Goal: Transaction & Acquisition: Purchase product/service

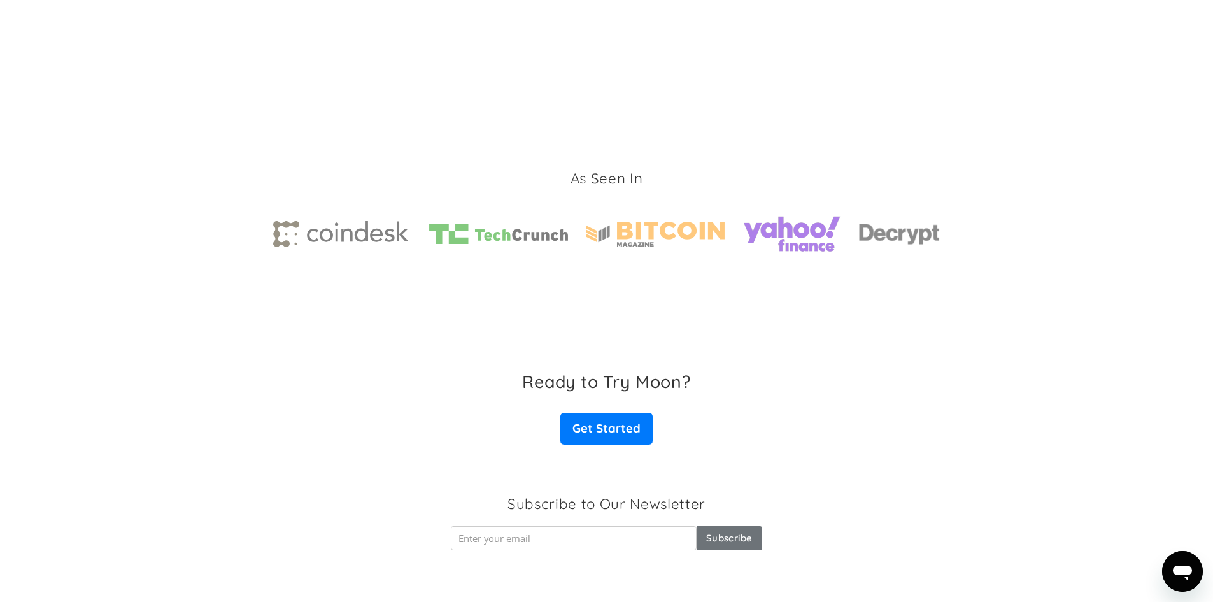
scroll to position [1891, 0]
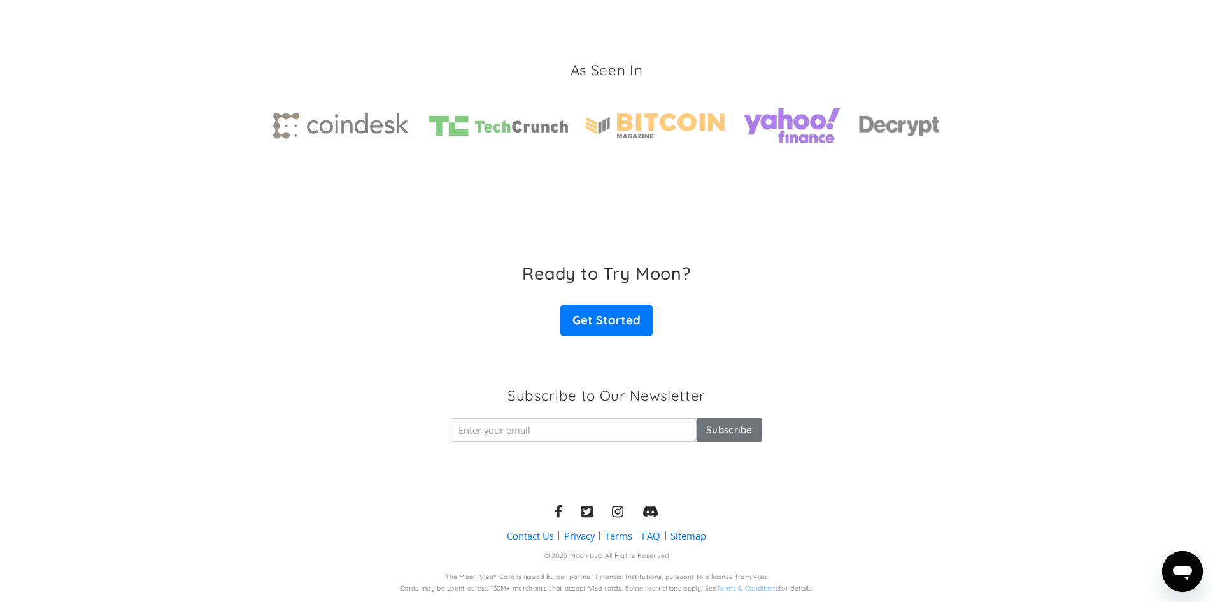
drag, startPoint x: 617, startPoint y: 334, endPoint x: 667, endPoint y: 297, distance: 61.9
click at [681, 283] on h3 "Ready to Try Moon?" at bounding box center [606, 273] width 168 height 20
click at [637, 317] on link "Get Started" at bounding box center [606, 320] width 92 height 32
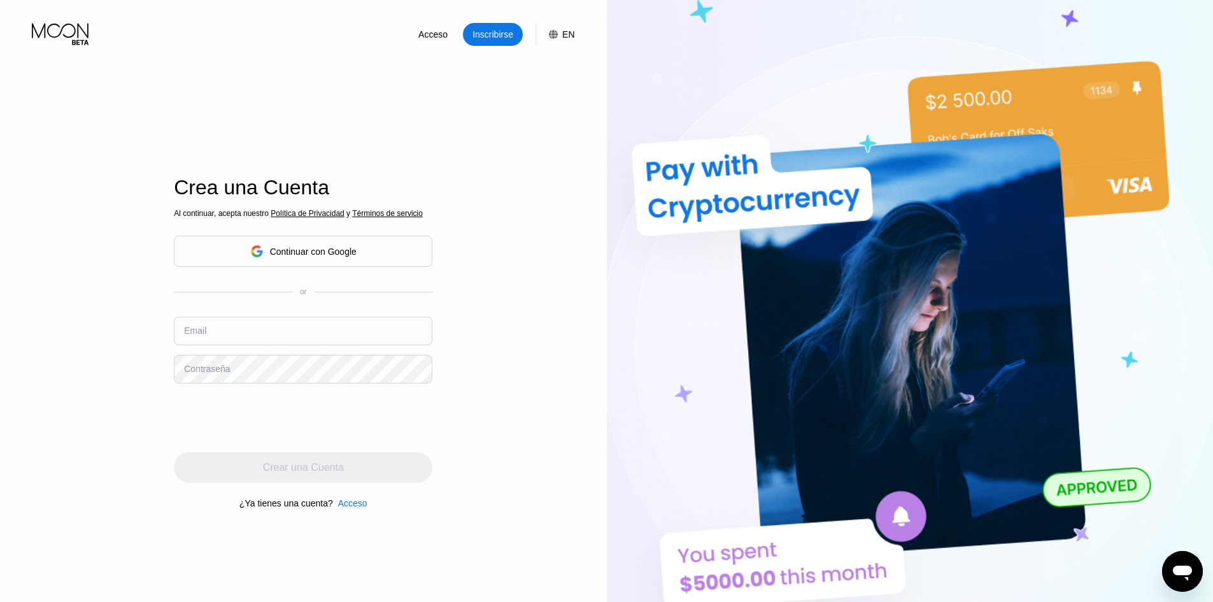
click at [370, 253] on div "Continuar con Google" at bounding box center [303, 251] width 259 height 31
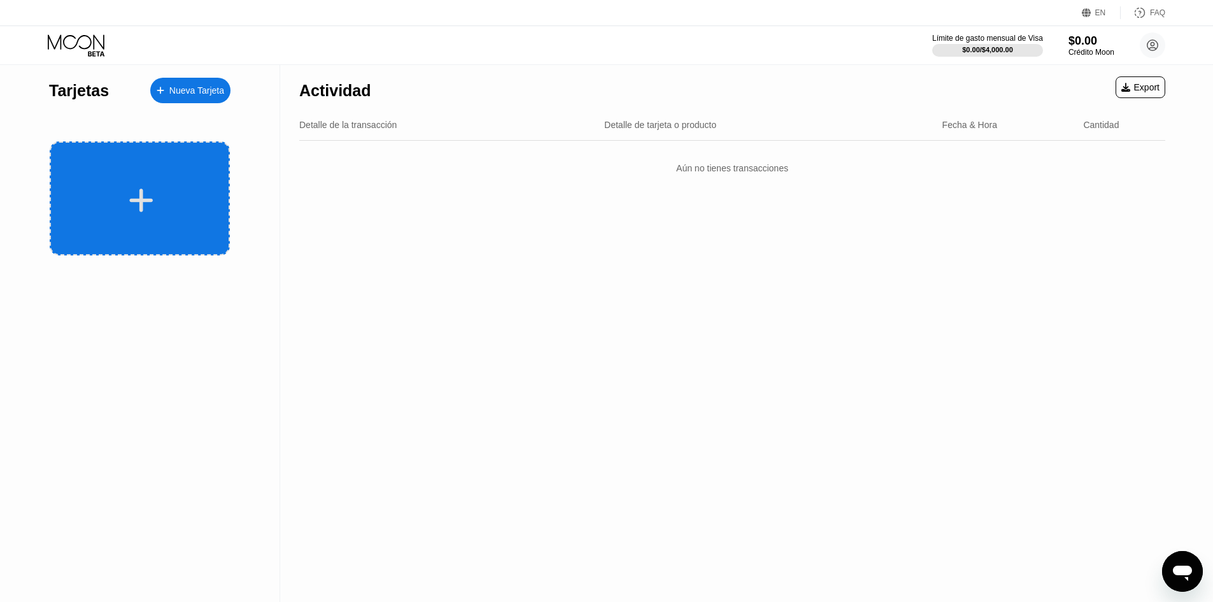
click at [136, 141] on div at bounding box center [140, 198] width 180 height 114
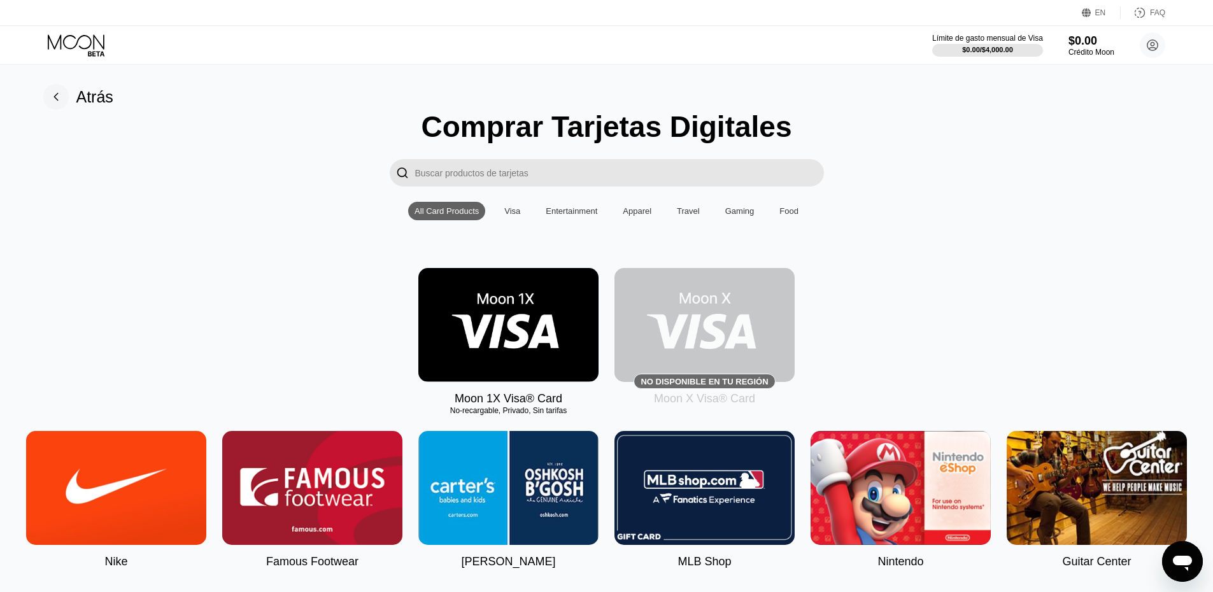
click at [727, 403] on div "Moon X Visa® Card" at bounding box center [704, 398] width 101 height 13
click at [742, 352] on img at bounding box center [704, 325] width 180 height 114
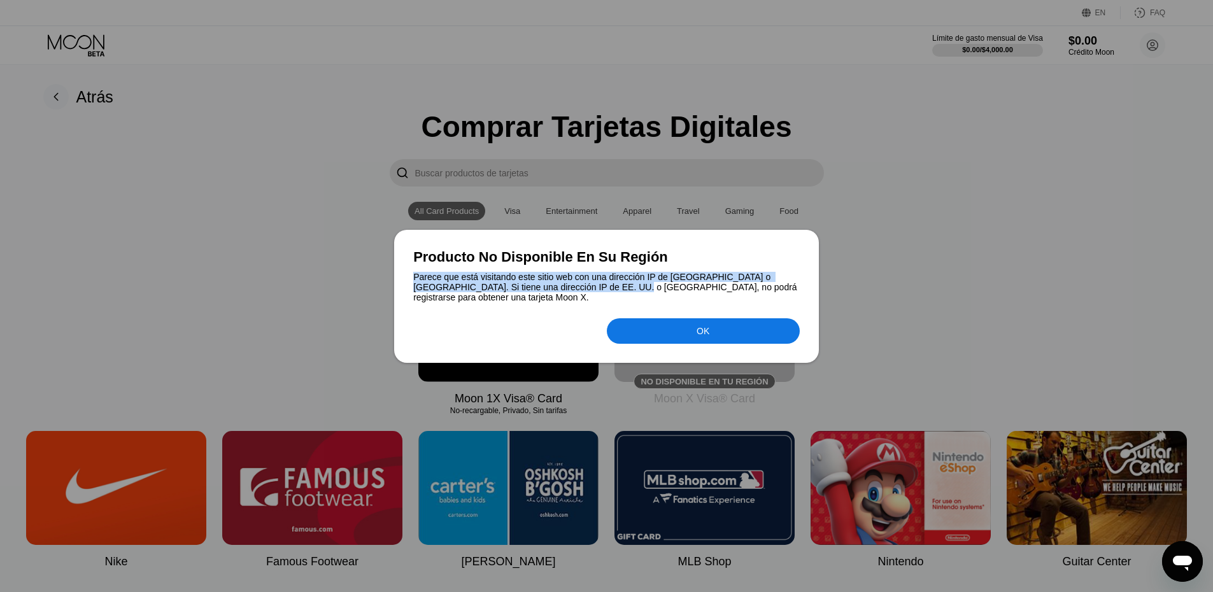
drag, startPoint x: 406, startPoint y: 280, endPoint x: 590, endPoint y: 294, distance: 183.9
click at [590, 294] on div "Producto No Disponible En Su Región Parece que está visitando este sitio web co…" at bounding box center [606, 296] width 425 height 133
click at [590, 294] on div "Parece que está visitando este sitio web con una dirección IP de EE. UU. o Cana…" at bounding box center [606, 287] width 387 height 31
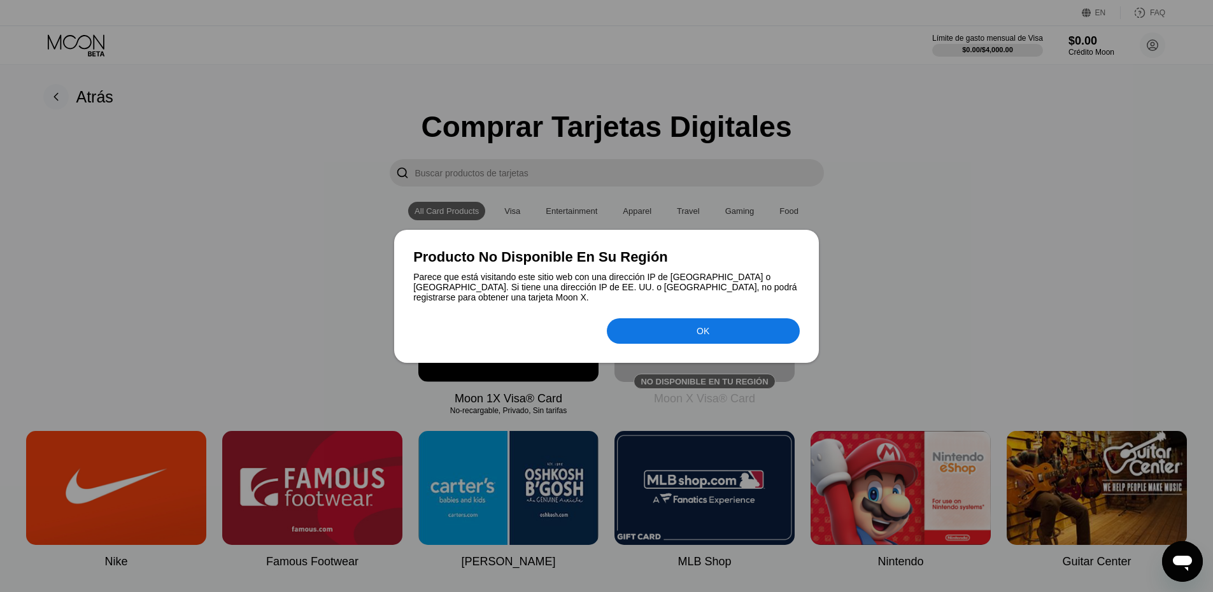
click at [1146, 175] on div at bounding box center [606, 296] width 1213 height 592
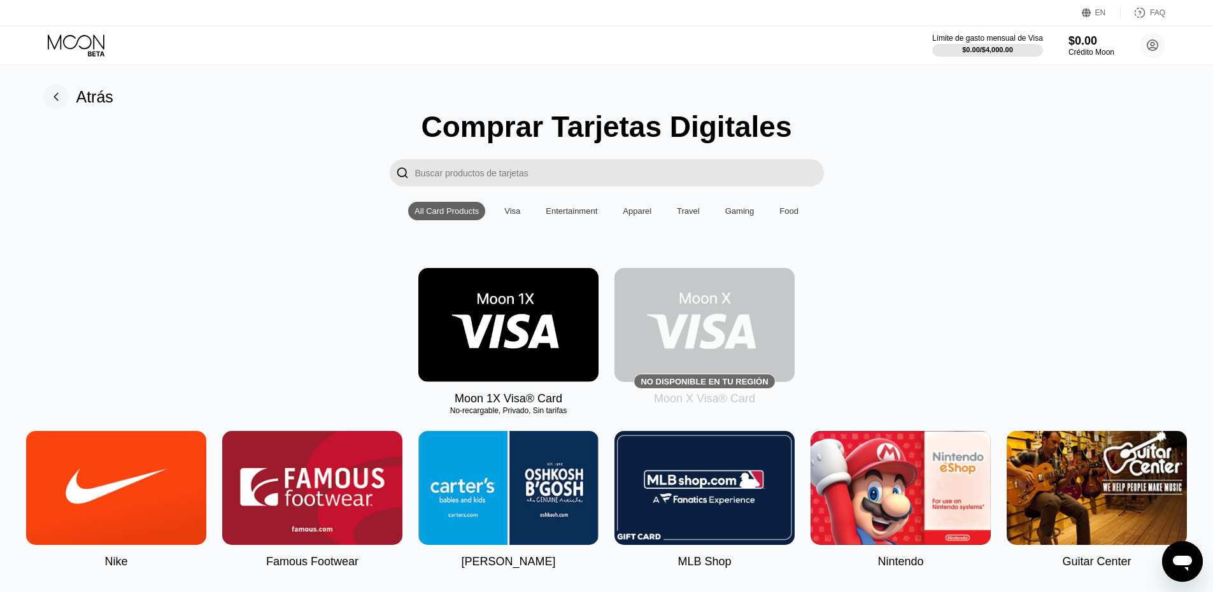
drag, startPoint x: 1151, startPoint y: 12, endPoint x: 1158, endPoint y: 13, distance: 7.1
click at [1158, 13] on div "FAQ" at bounding box center [1157, 12] width 15 height 9
click at [500, 320] on img at bounding box center [508, 325] width 180 height 114
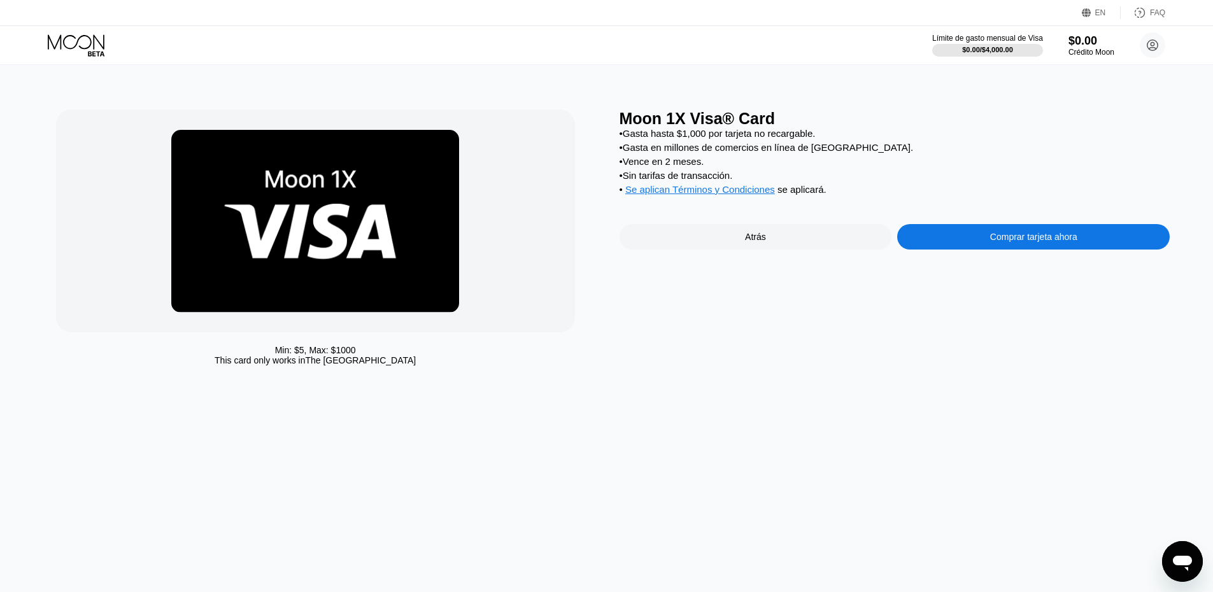
drag, startPoint x: 618, startPoint y: 131, endPoint x: 1042, endPoint y: 143, distance: 424.3
click at [1042, 143] on div "Min: $ 5 , Max: $ 1000 This card only works in The United States Moon 1X Visa® …" at bounding box center [607, 241] width 1102 height 262
click at [1039, 145] on div "• Gasta hasta $1,000 por tarjeta no recargable. • Gasta en millones de comercio…" at bounding box center [895, 164] width 551 height 73
drag, startPoint x: 619, startPoint y: 157, endPoint x: 1051, endPoint y: 187, distance: 432.7
click at [1051, 187] on div "• Gasta hasta $1,000 por tarjeta no recargable. • Gasta en millones de comercio…" at bounding box center [895, 164] width 551 height 73
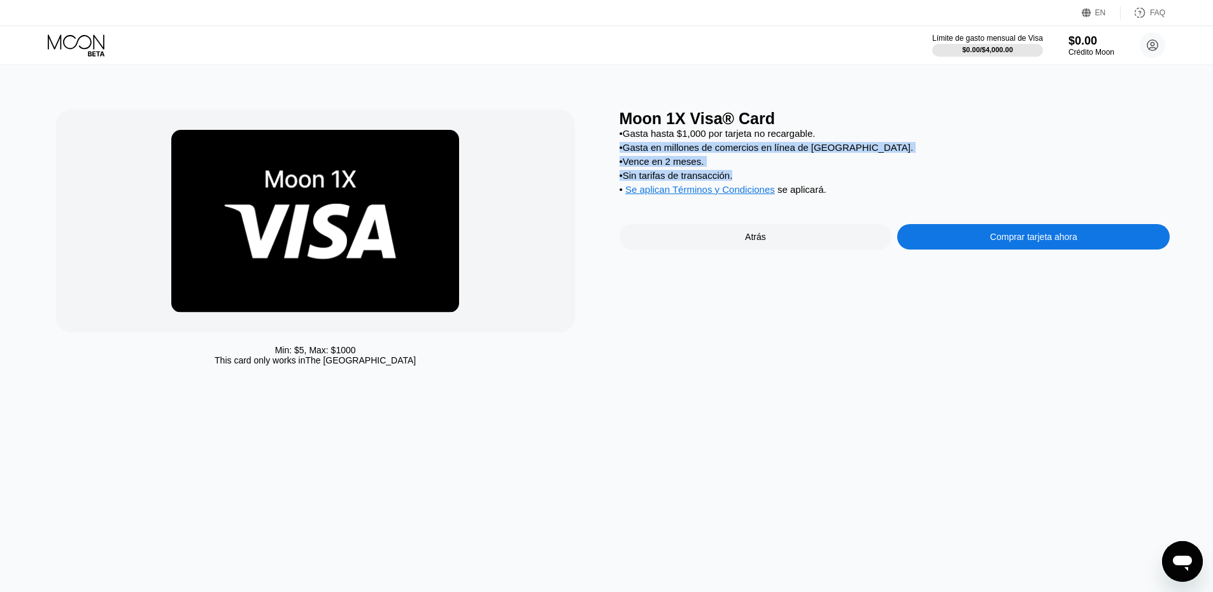
click at [1049, 181] on div "• Sin tarifas de transacción." at bounding box center [895, 175] width 551 height 11
click at [1014, 250] on div "Comprar tarjeta ahora" at bounding box center [1033, 236] width 273 height 25
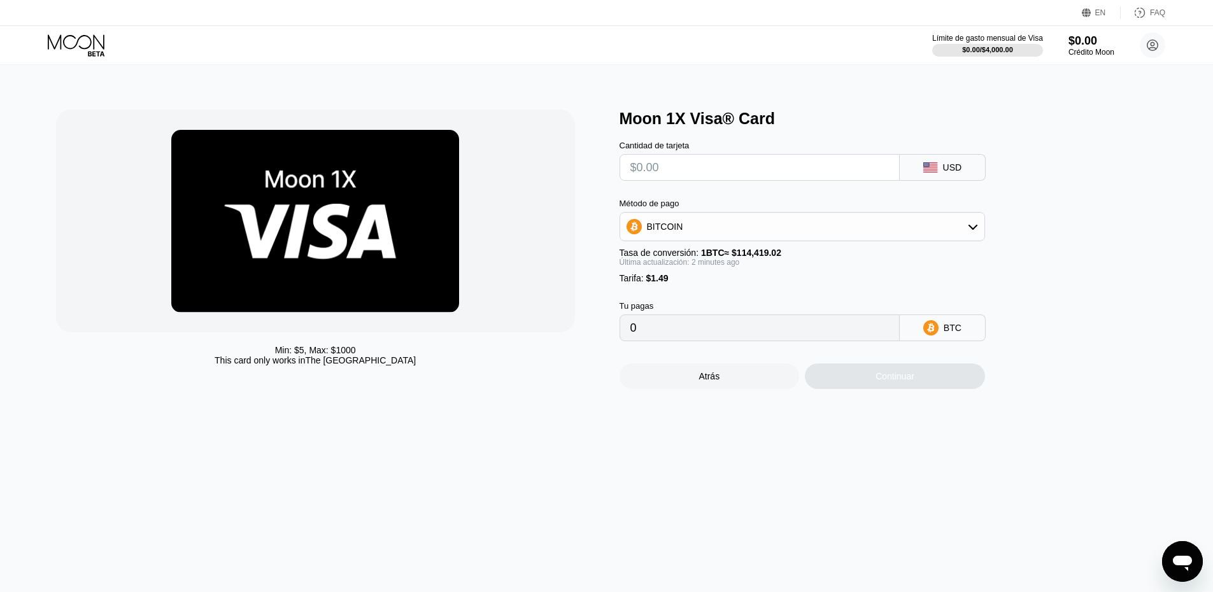
click at [702, 169] on input "text" at bounding box center [759, 167] width 259 height 25
click at [926, 181] on div "USD" at bounding box center [943, 167] width 86 height 27
click at [933, 173] on rect at bounding box center [930, 167] width 14 height 10
click at [941, 239] on div "BITCOIN" at bounding box center [802, 226] width 364 height 25
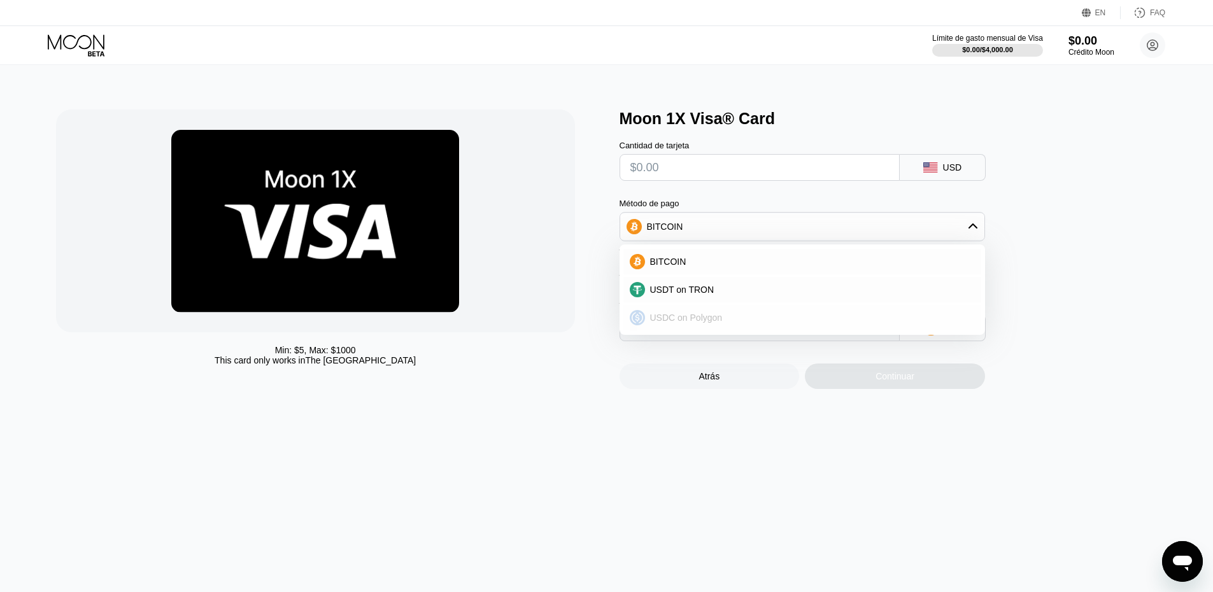
click at [737, 323] on div "USDC on Polygon" at bounding box center [810, 318] width 330 height 10
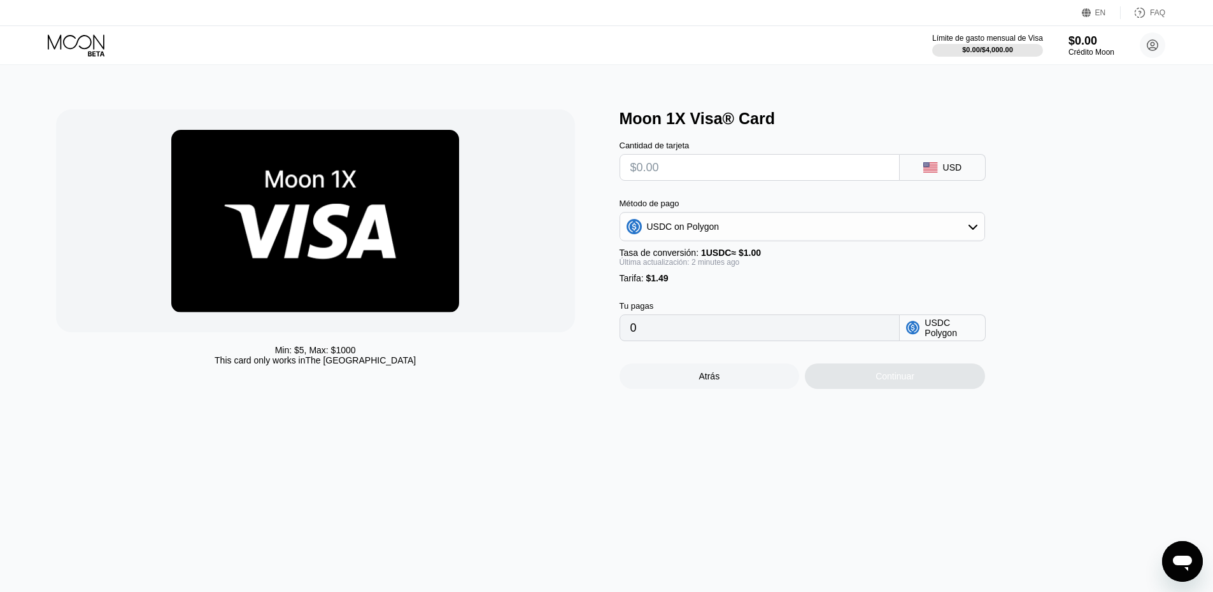
click at [767, 283] on div "Tarifa : $1.49" at bounding box center [802, 278] width 365 height 10
click at [798, 339] on input "0" at bounding box center [759, 327] width 259 height 25
drag, startPoint x: 798, startPoint y: 339, endPoint x: 551, endPoint y: 322, distance: 248.3
click at [551, 322] on div "Min: $ 5 , Max: $ 1000 This card only works in The United States Moon 1X Visa® …" at bounding box center [607, 250] width 1102 height 280
click at [557, 320] on div at bounding box center [315, 221] width 519 height 223
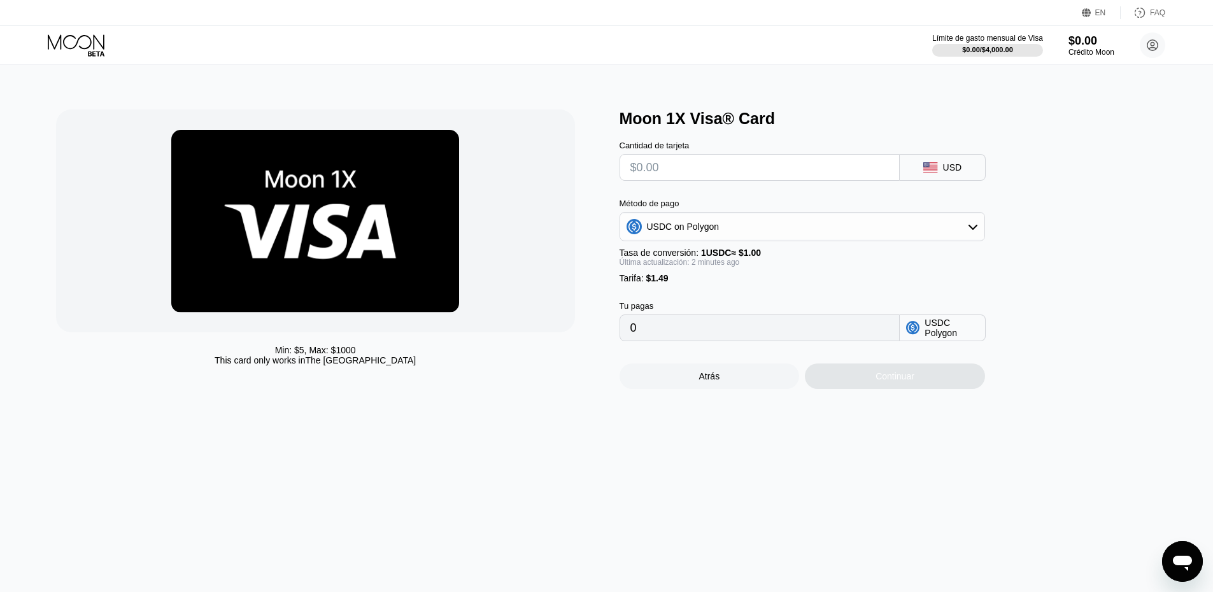
click at [710, 335] on input "0" at bounding box center [759, 327] width 259 height 25
click at [708, 173] on input "text" at bounding box center [759, 167] width 259 height 25
type input "$1"
type input "2.49000000"
type input "$10"
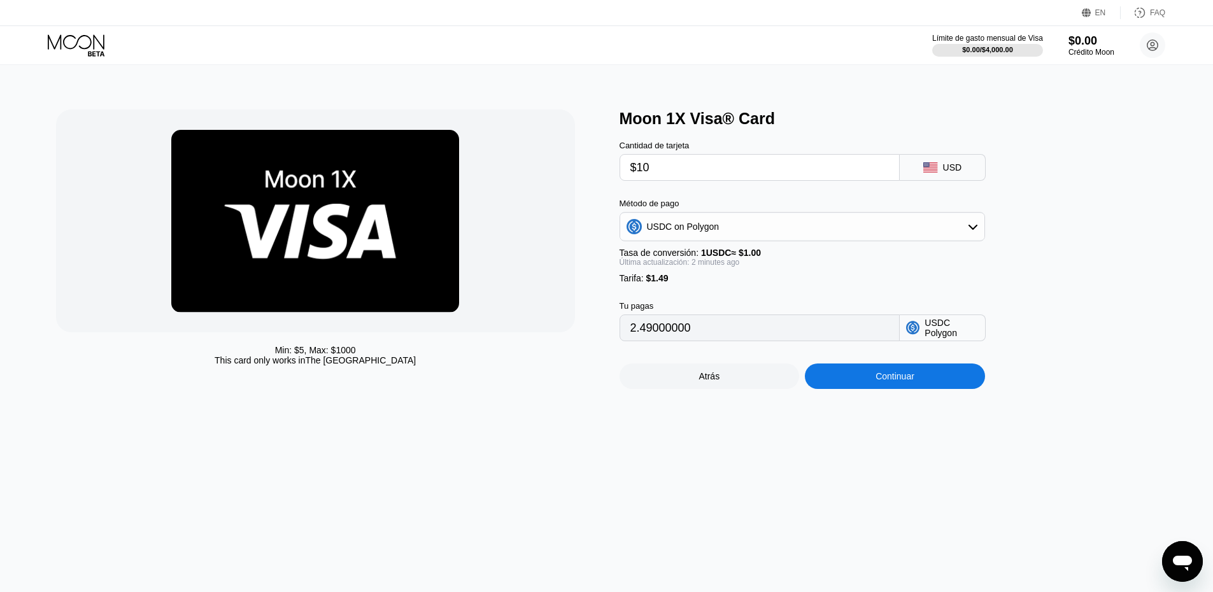
type input "11.49000000"
type input "$1"
type input "2.49000000"
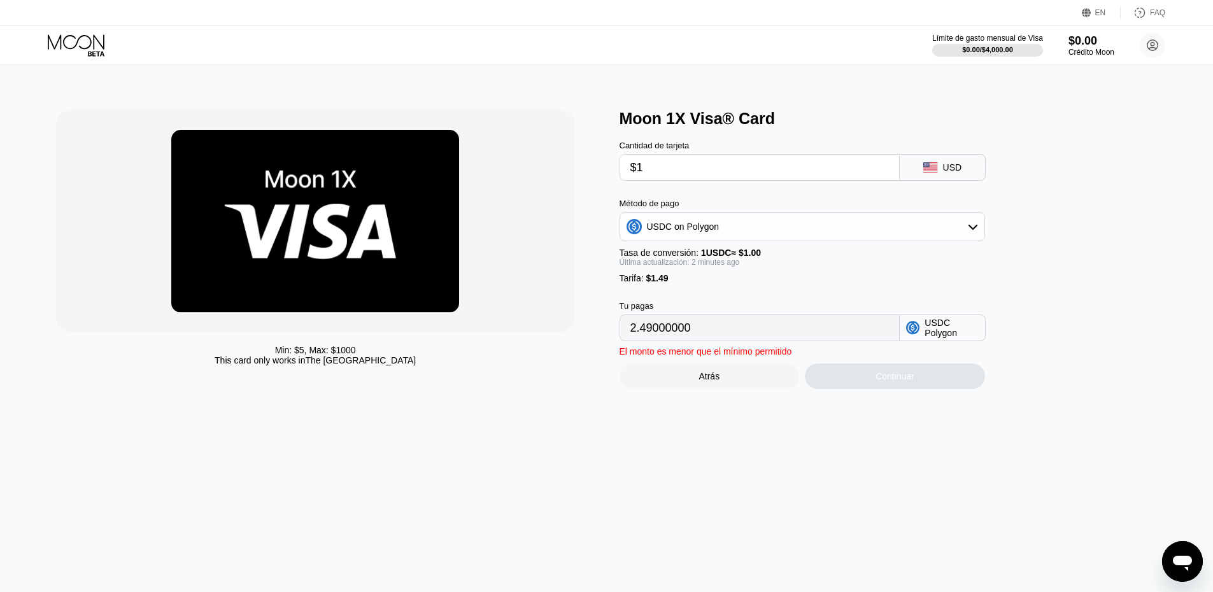
click at [742, 179] on input "$1" at bounding box center [759, 167] width 259 height 25
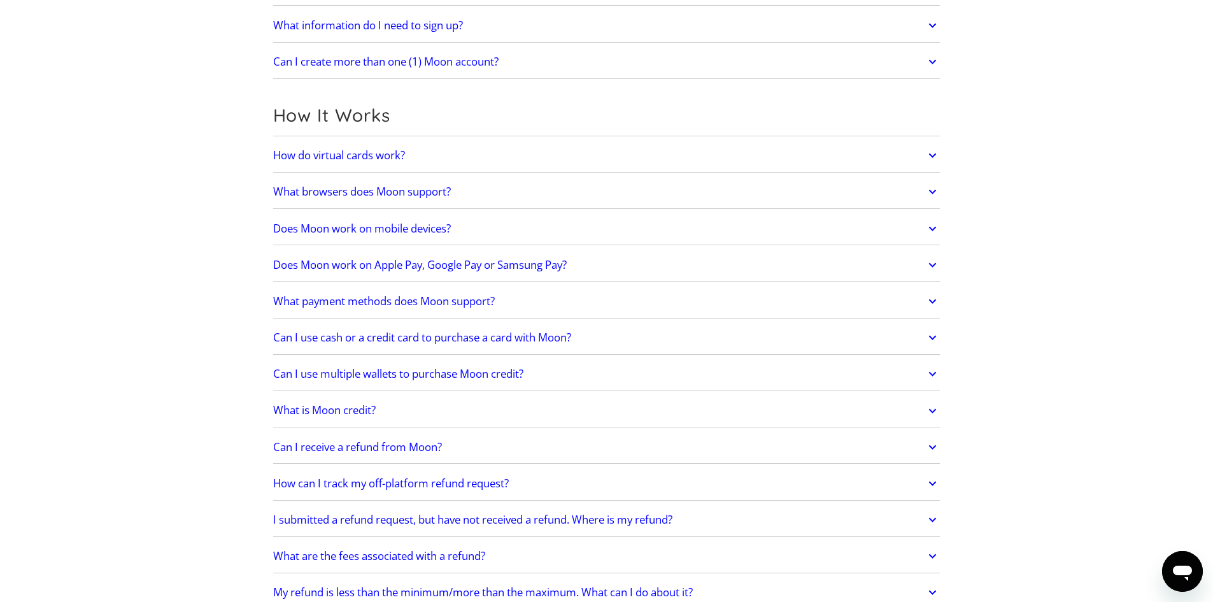
scroll to position [382, 0]
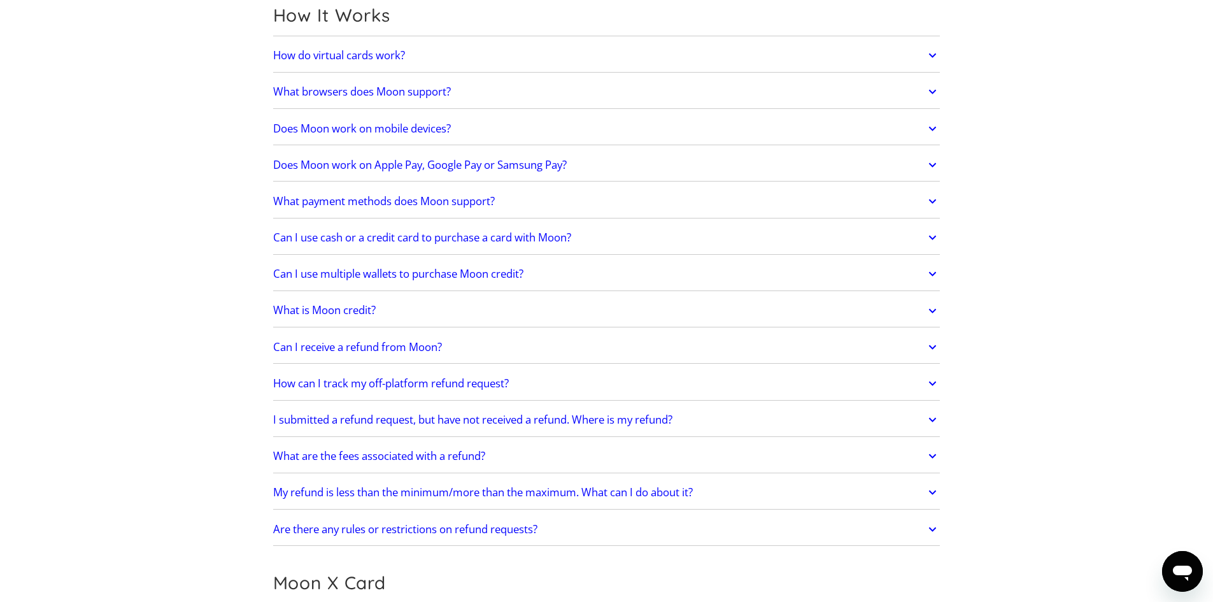
click at [389, 166] on h2 "Does Moon work on Apple Pay, Google Pay or Samsung Pay?" at bounding box center [420, 165] width 294 height 13
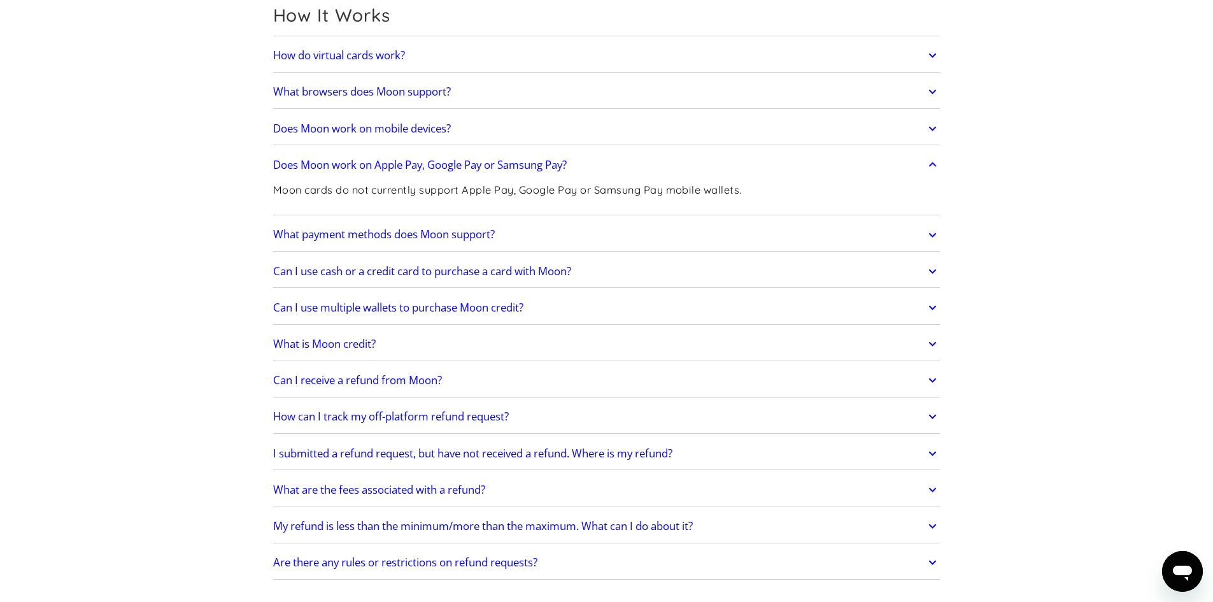
click at [389, 166] on h2 "Does Moon work on Apple Pay, Google Pay or Samsung Pay?" at bounding box center [420, 165] width 294 height 13
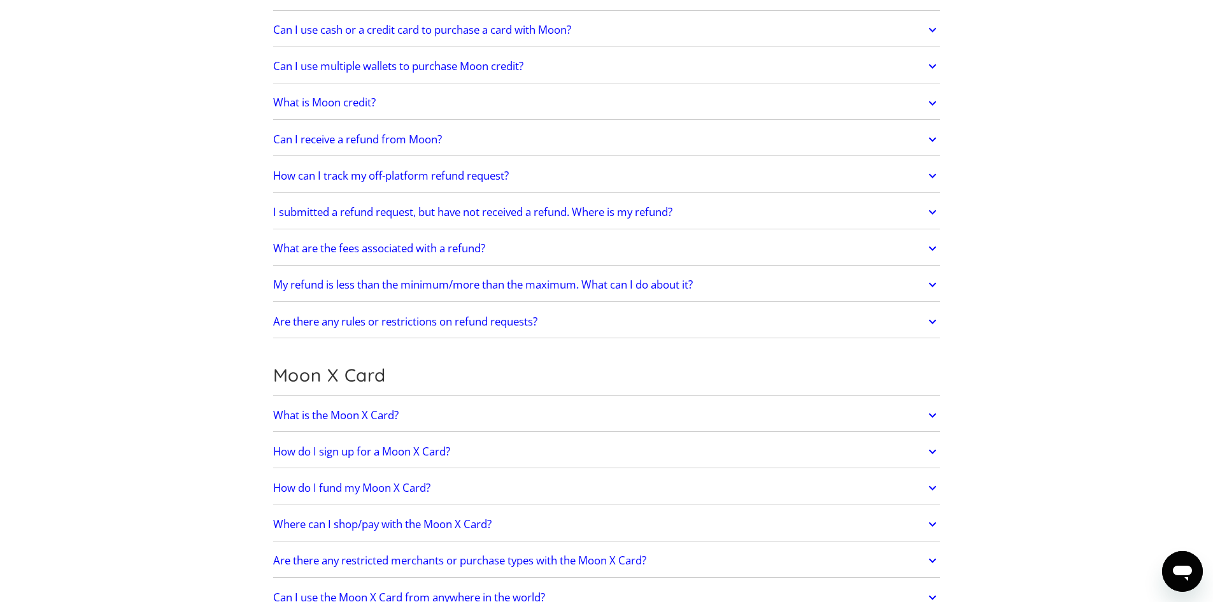
scroll to position [594, 0]
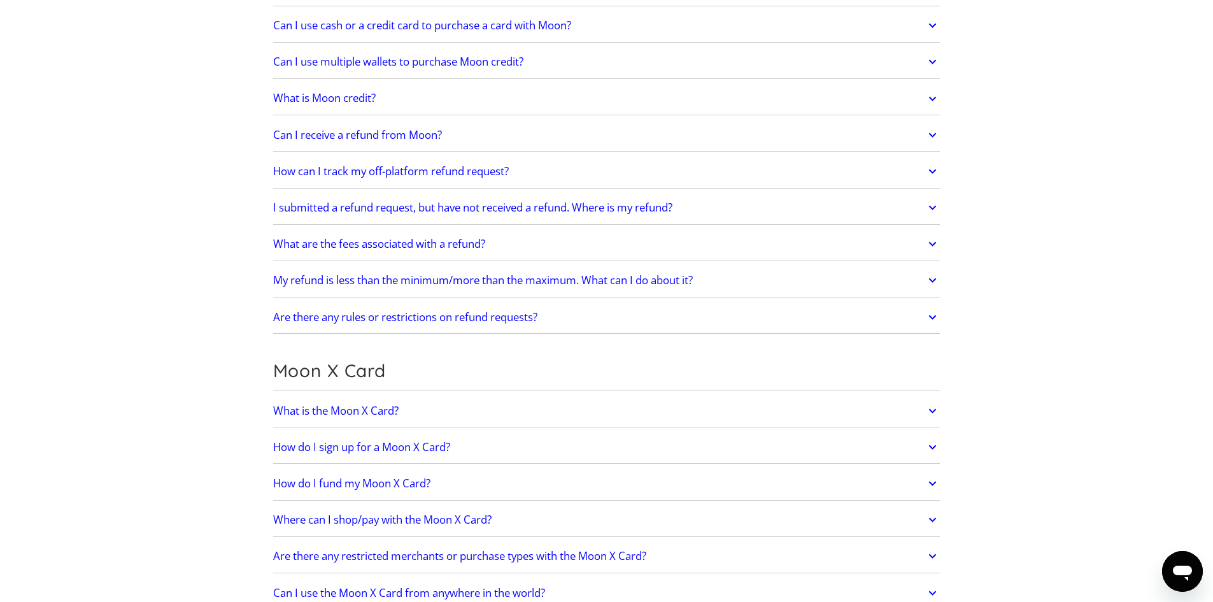
click at [457, 135] on link "Can I receive a refund from Moon?" at bounding box center [606, 135] width 667 height 27
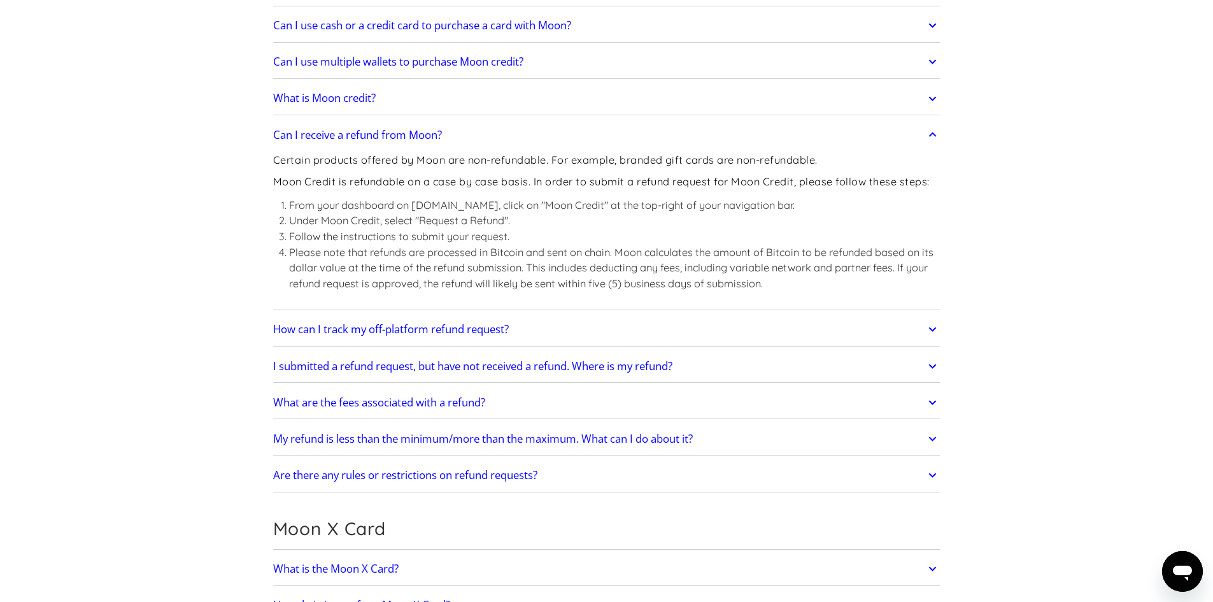
click at [457, 135] on link "Can I receive a refund from Moon?" at bounding box center [606, 135] width 667 height 27
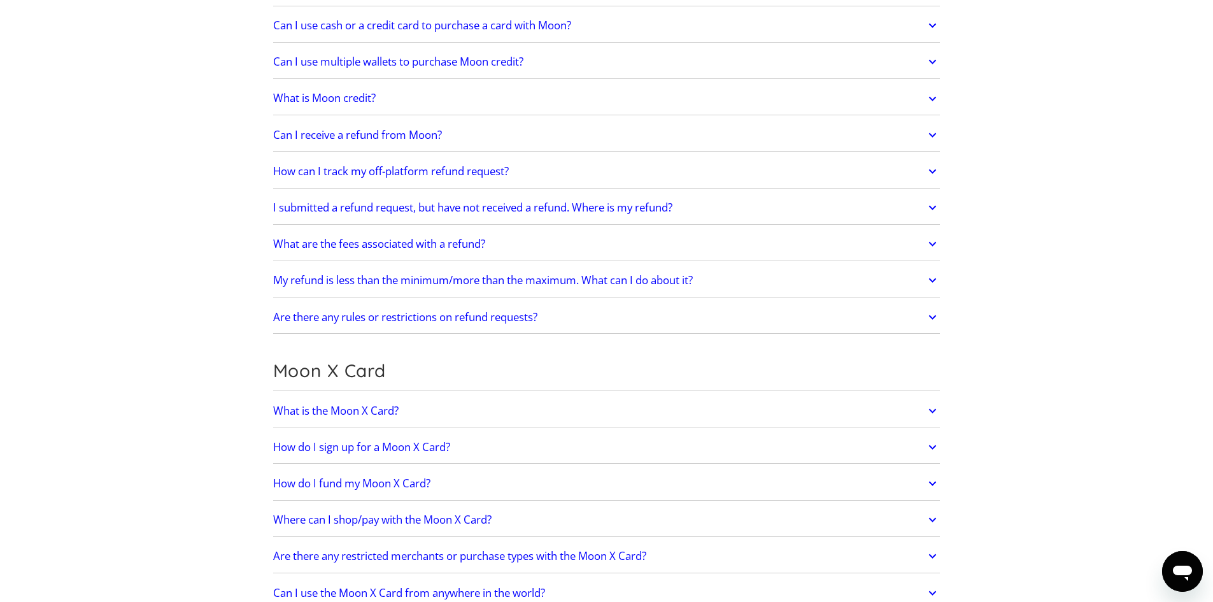
click at [604, 250] on link "What are the fees associated with a refund?" at bounding box center [606, 244] width 667 height 27
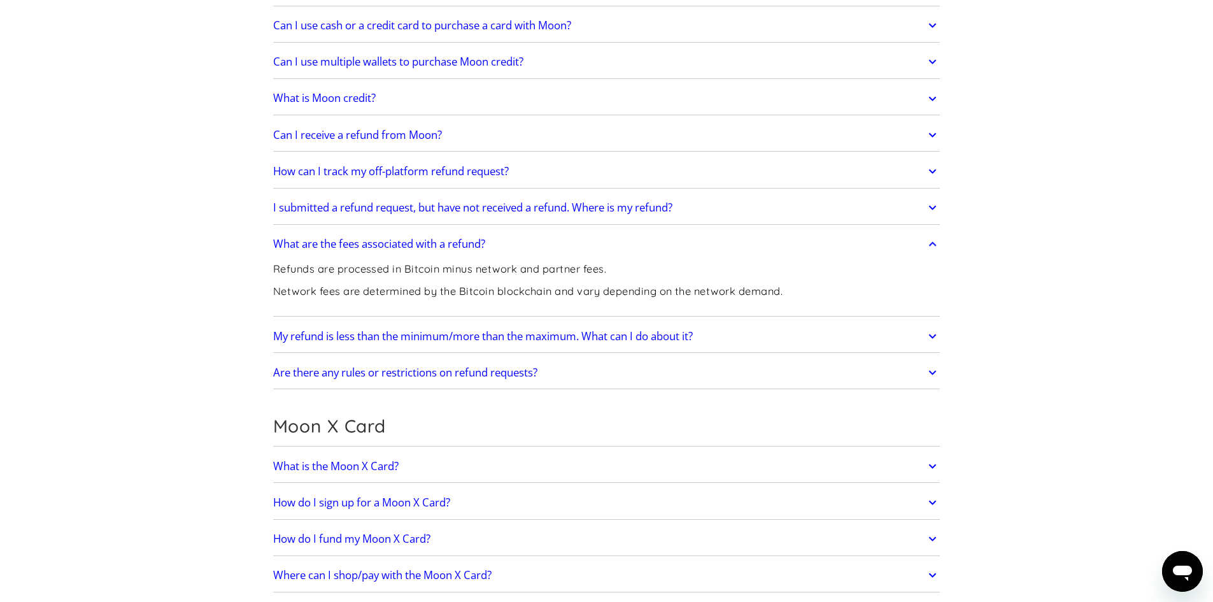
click at [604, 250] on link "What are the fees associated with a refund?" at bounding box center [606, 244] width 667 height 27
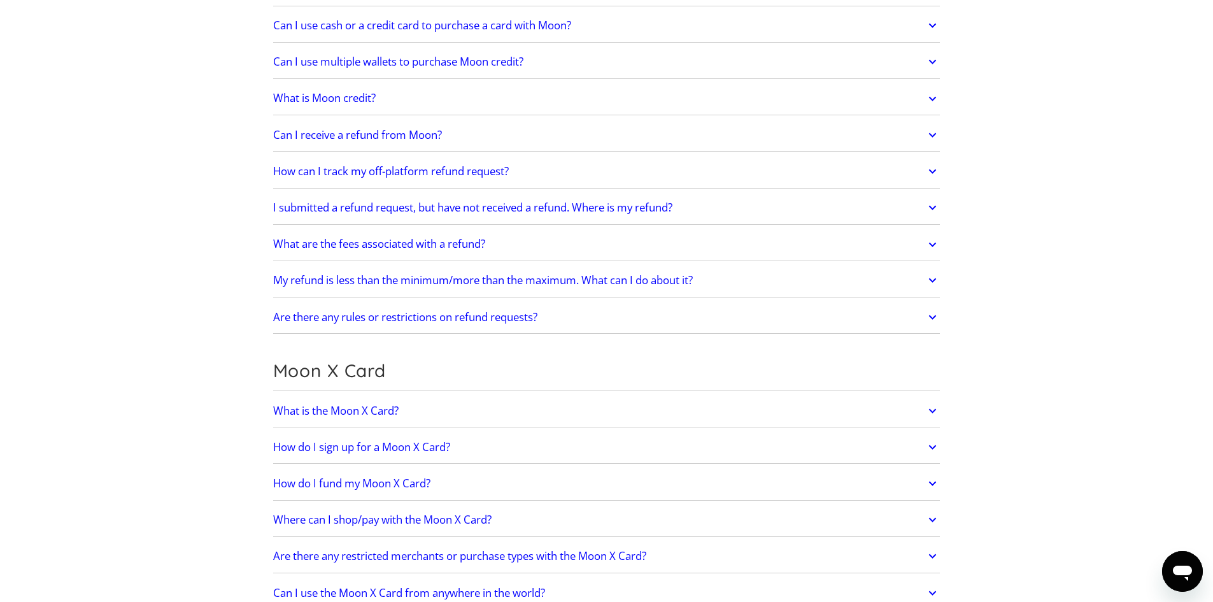
scroll to position [807, 0]
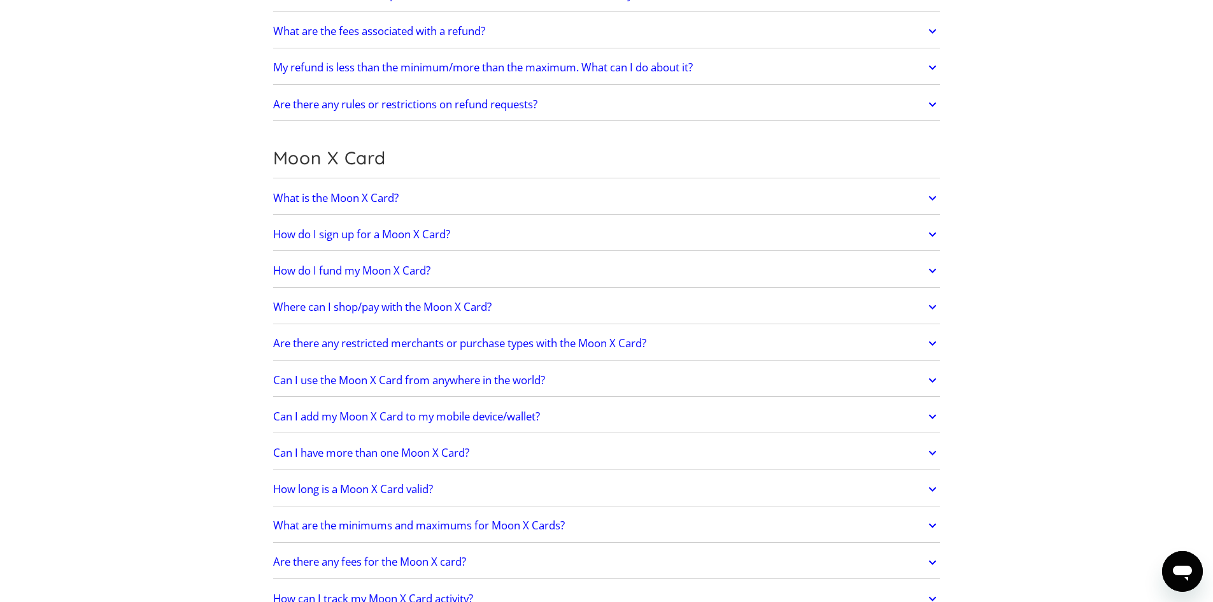
click at [420, 239] on h2 "How do I sign up for a Moon X Card?" at bounding box center [361, 234] width 177 height 13
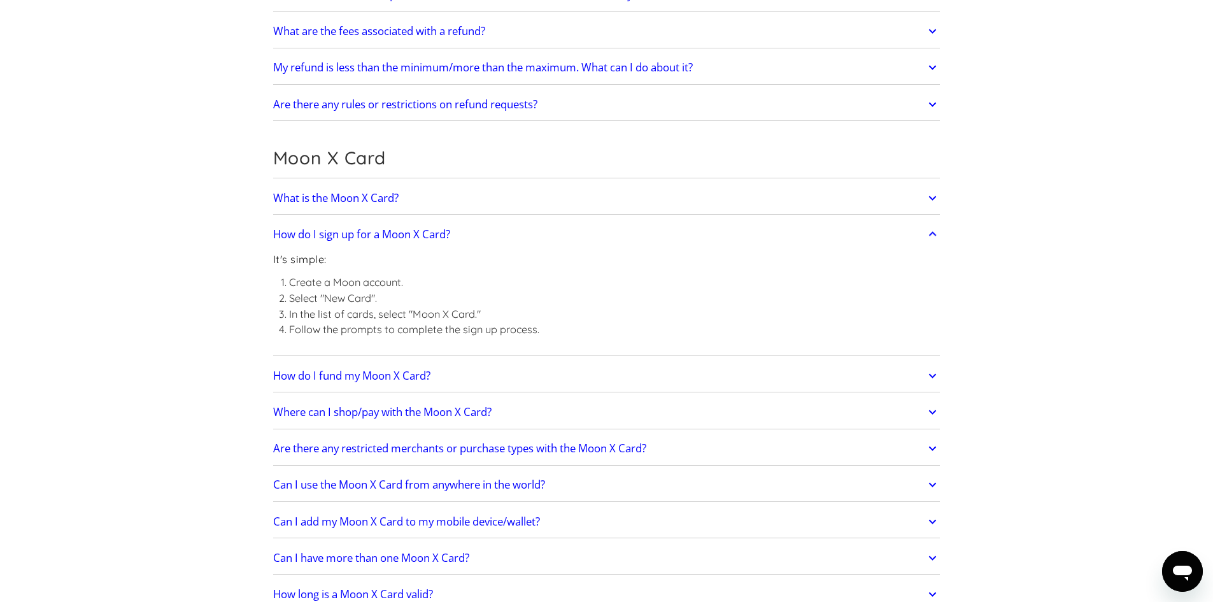
click at [421, 239] on h2 "How do I sign up for a Moon X Card?" at bounding box center [361, 234] width 177 height 13
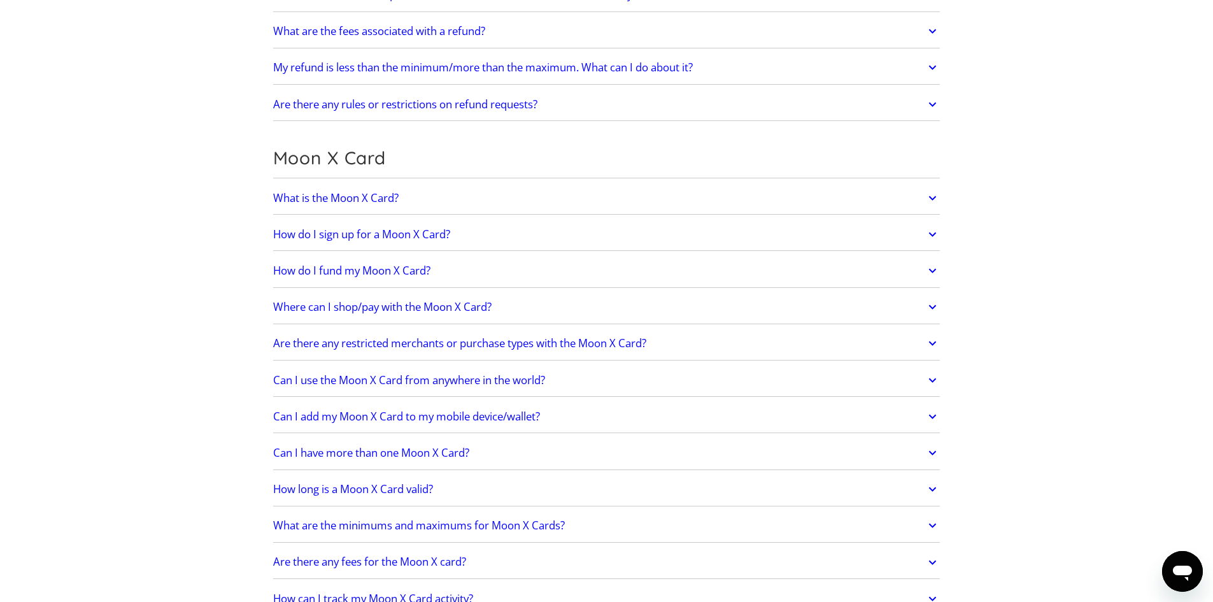
click at [423, 202] on link "What is the Moon X Card?" at bounding box center [606, 198] width 667 height 27
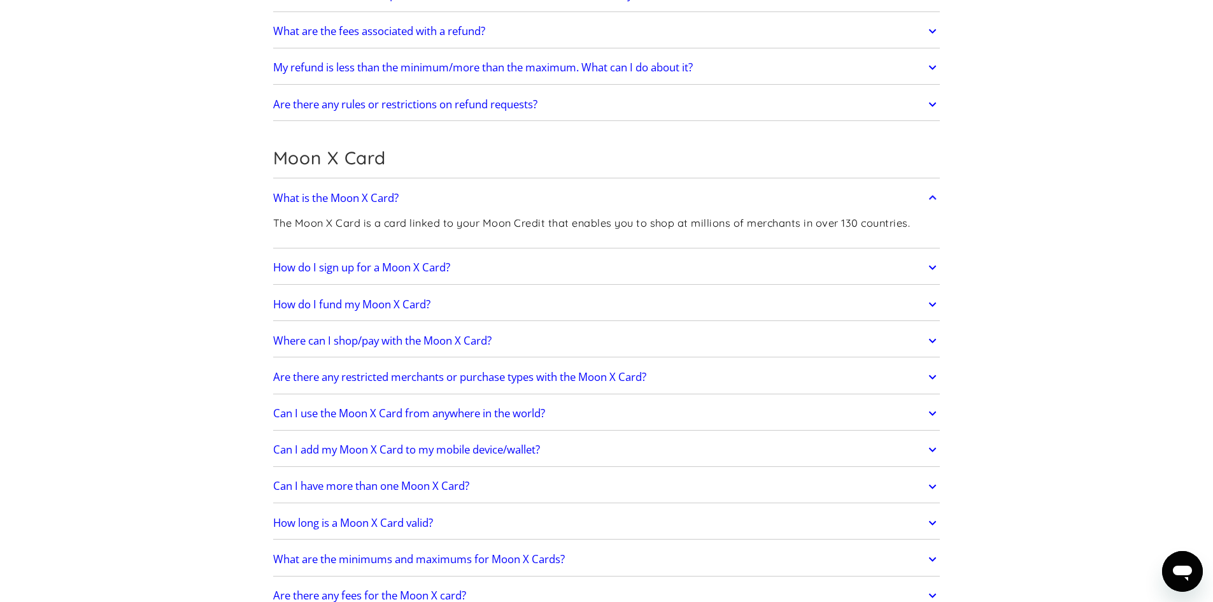
click at [423, 202] on link "What is the Moon X Card?" at bounding box center [606, 198] width 667 height 27
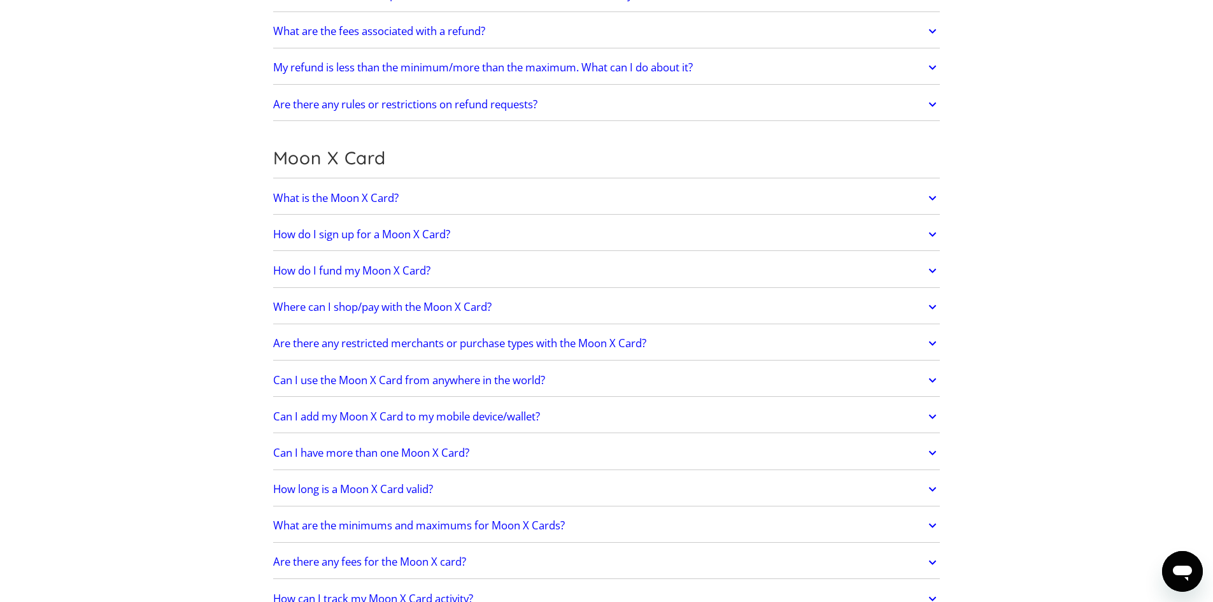
click at [431, 316] on link "Where can I shop/pay with the Moon X Card?" at bounding box center [606, 307] width 667 height 27
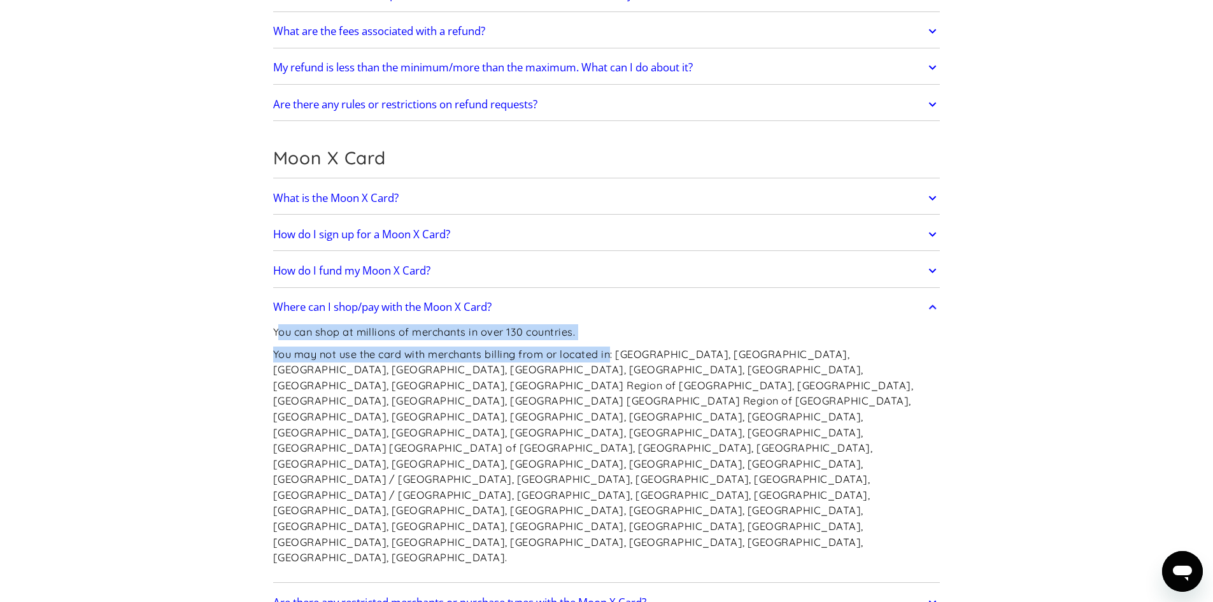
drag, startPoint x: 293, startPoint y: 336, endPoint x: 613, endPoint y: 361, distance: 320.6
click at [613, 361] on div "You can shop at millions of merchants in over 130 countries. You may not use th…" at bounding box center [606, 449] width 667 height 259
click at [613, 361] on p "You may not use the card with merchants billing from or located in: Afghanistan…" at bounding box center [606, 455] width 667 height 219
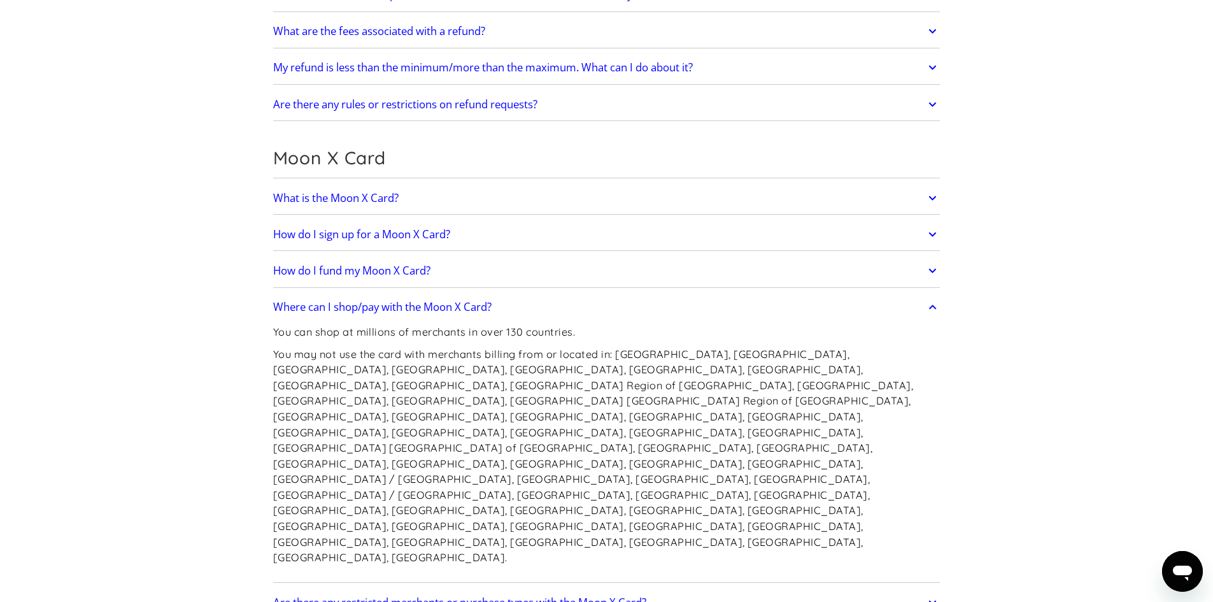
click at [500, 452] on p "You may not use the card with merchants billing from or located in: Afghanistan…" at bounding box center [606, 455] width 667 height 219
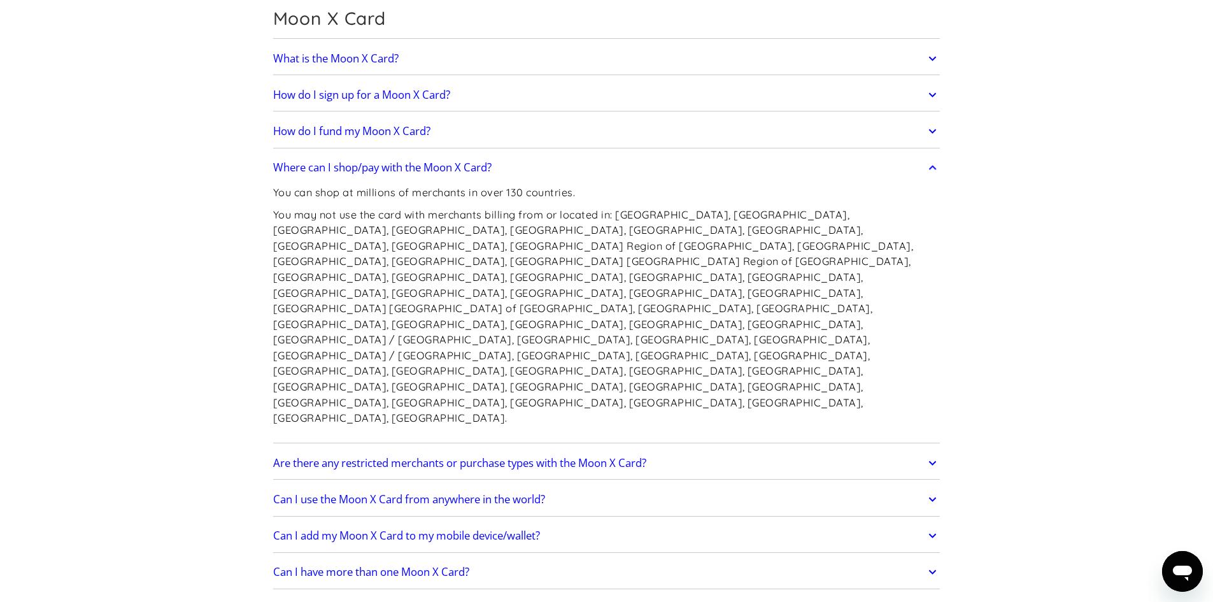
scroll to position [1103, 0]
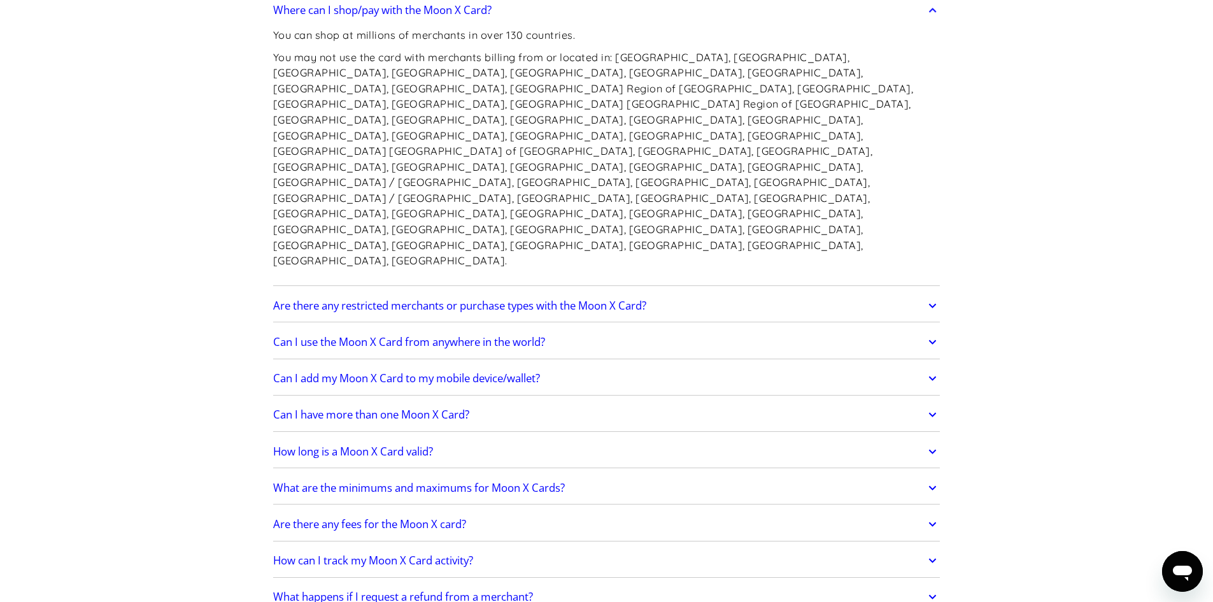
click at [444, 292] on link "Are there any restricted merchants or purchase types with the Moon X Card?" at bounding box center [606, 305] width 667 height 27
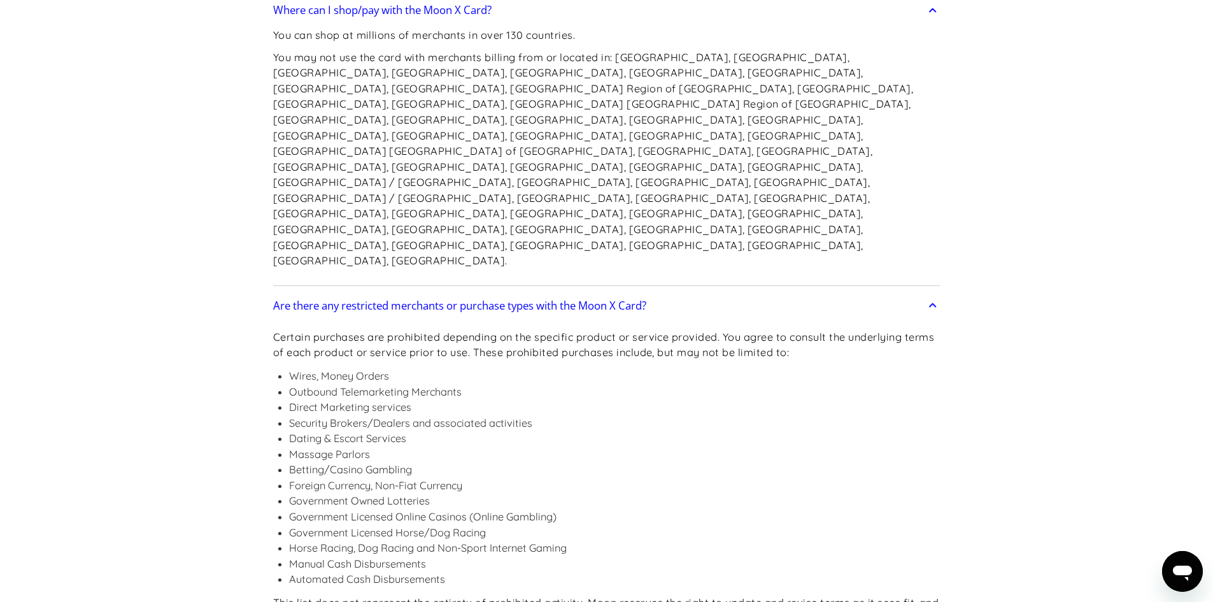
click at [444, 292] on link "Are there any restricted merchants or purchase types with the Moon X Card?" at bounding box center [606, 305] width 667 height 27
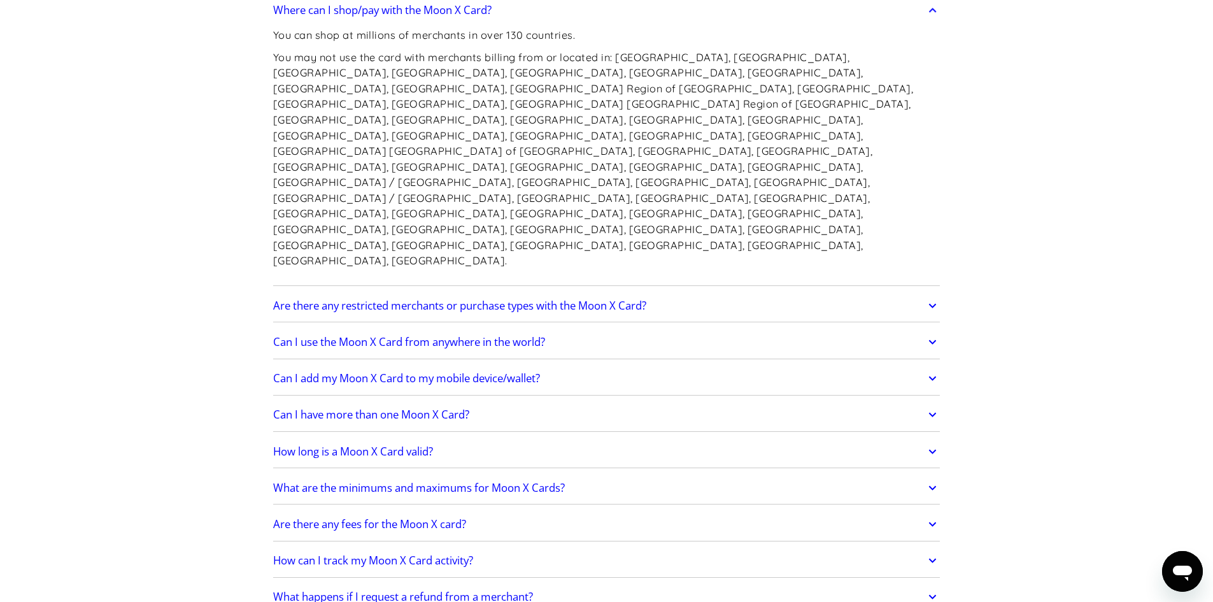
click at [468, 329] on link "Can I use the Moon X Card from anywhere in the world?" at bounding box center [606, 342] width 667 height 27
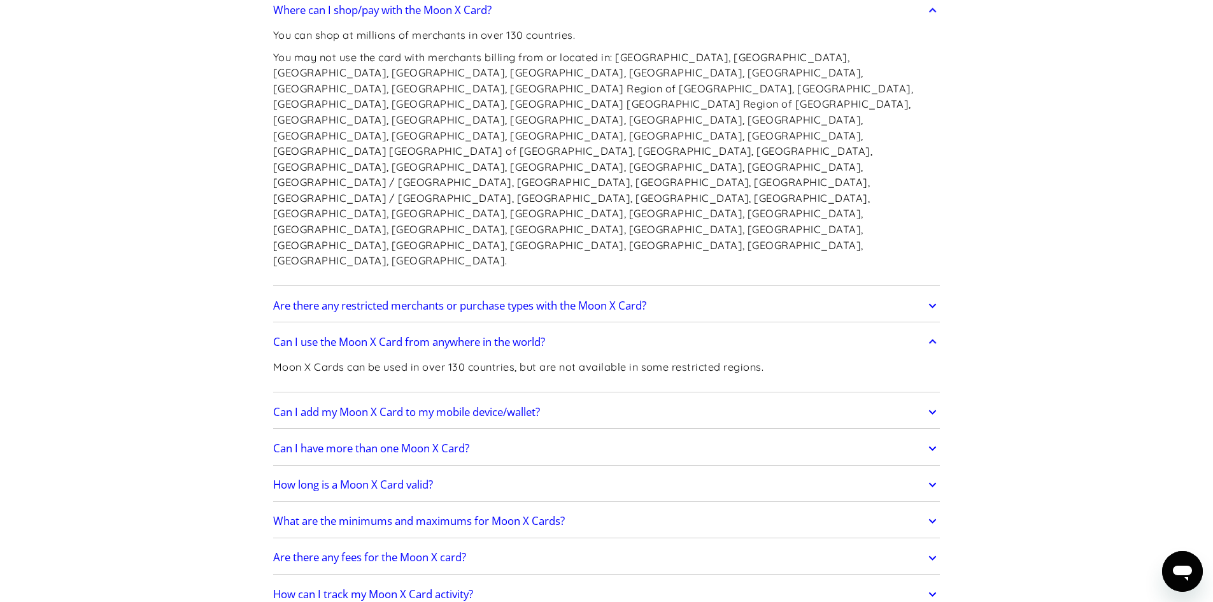
click at [471, 336] on h2 "Can I use the Moon X Card from anywhere in the world?" at bounding box center [409, 342] width 272 height 13
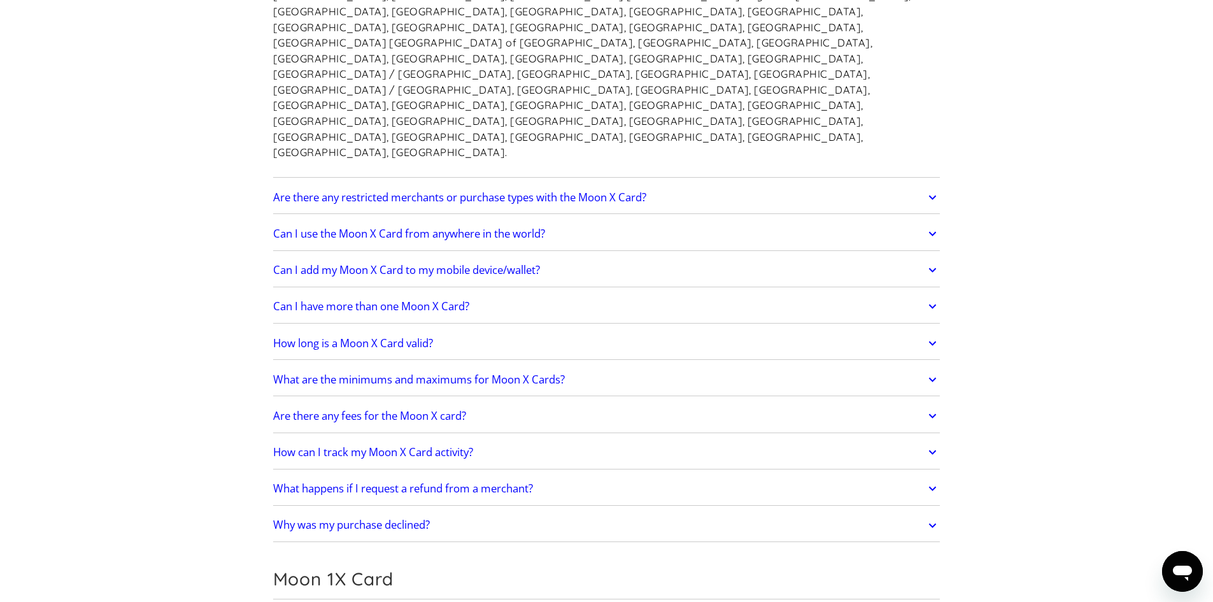
scroll to position [1231, 0]
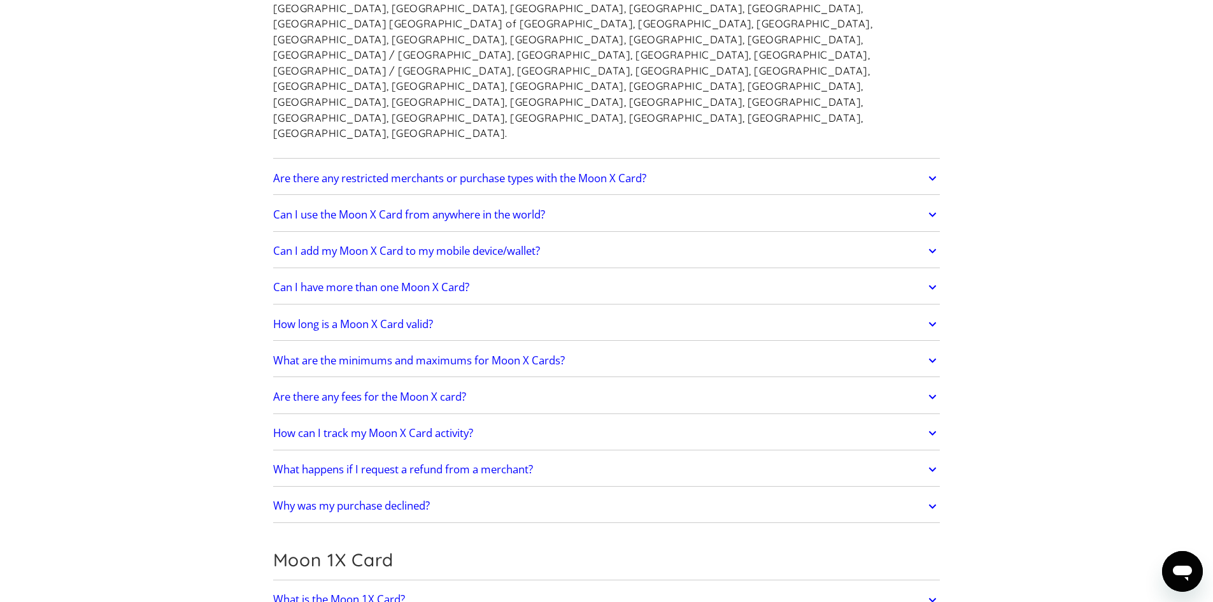
click at [453, 311] on link "How long is a Moon X Card valid?" at bounding box center [606, 324] width 667 height 27
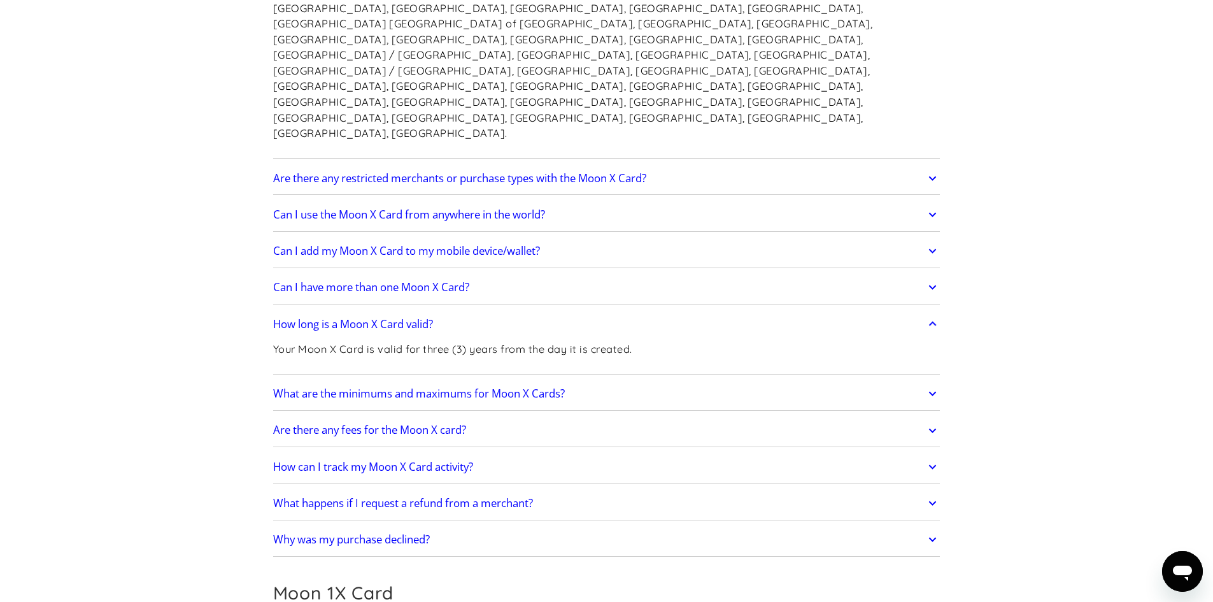
click at [453, 311] on link "How long is a Moon X Card valid?" at bounding box center [606, 324] width 667 height 27
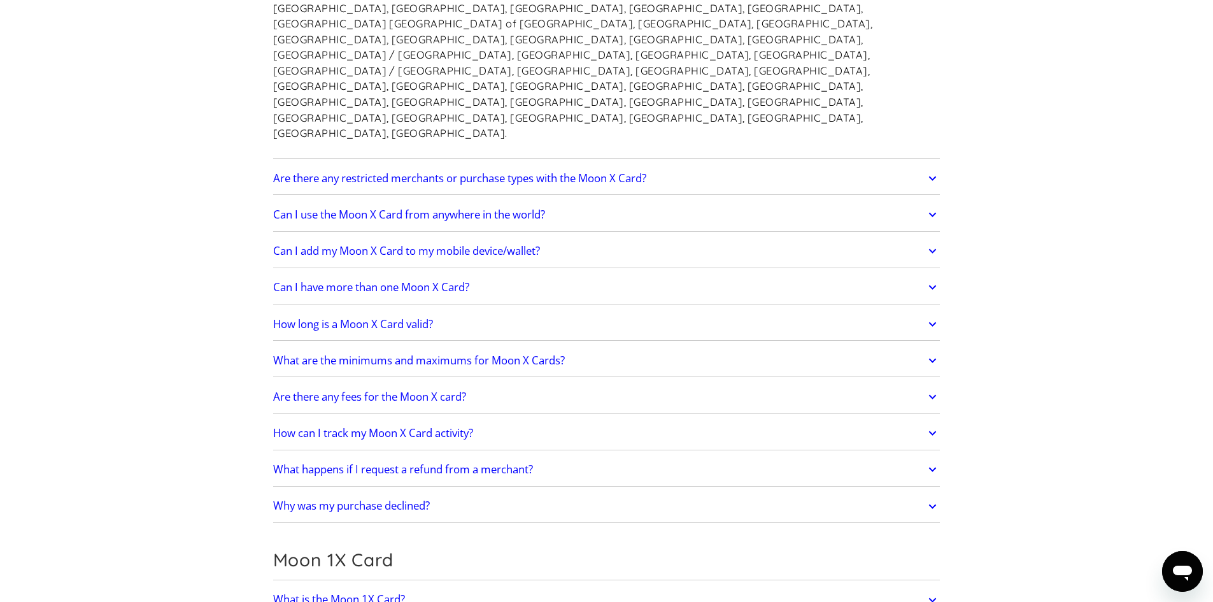
click at [482, 354] on h2 "What are the minimums and maximums for Moon X Cards?" at bounding box center [419, 360] width 292 height 13
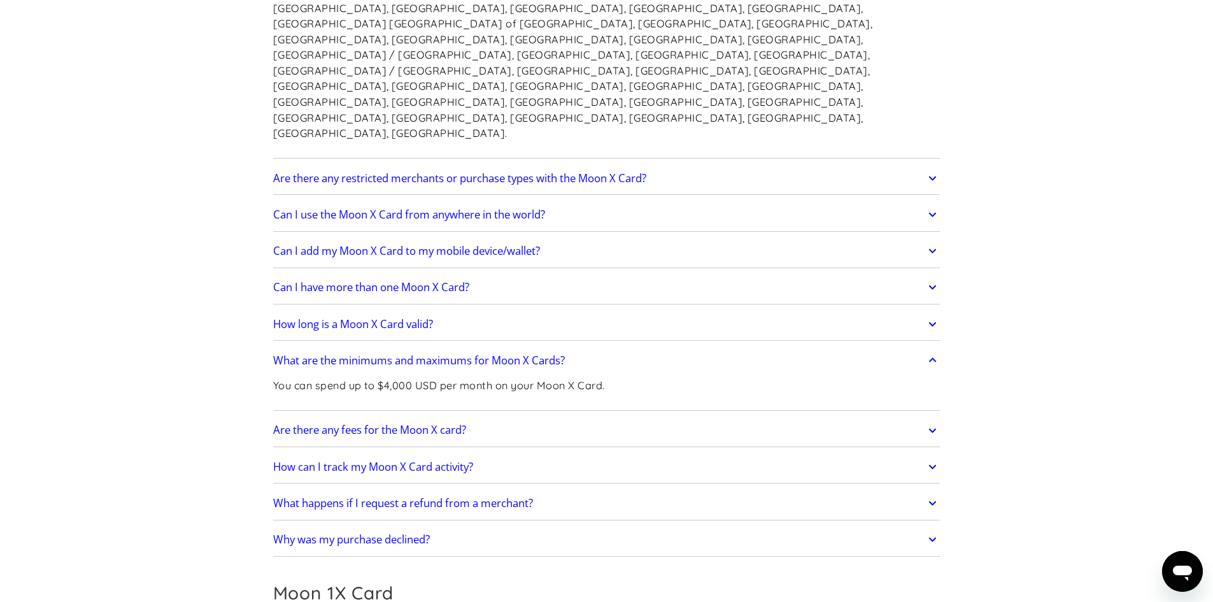
click at [482, 354] on h2 "What are the minimums and maximums for Moon X Cards?" at bounding box center [419, 360] width 292 height 13
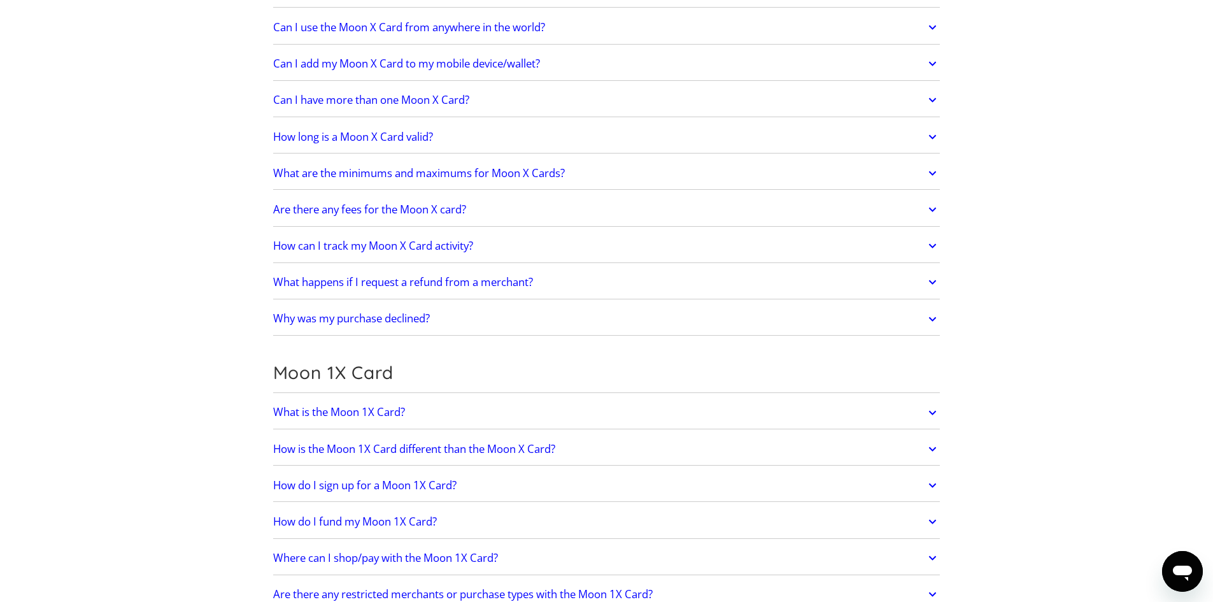
scroll to position [1571, 0]
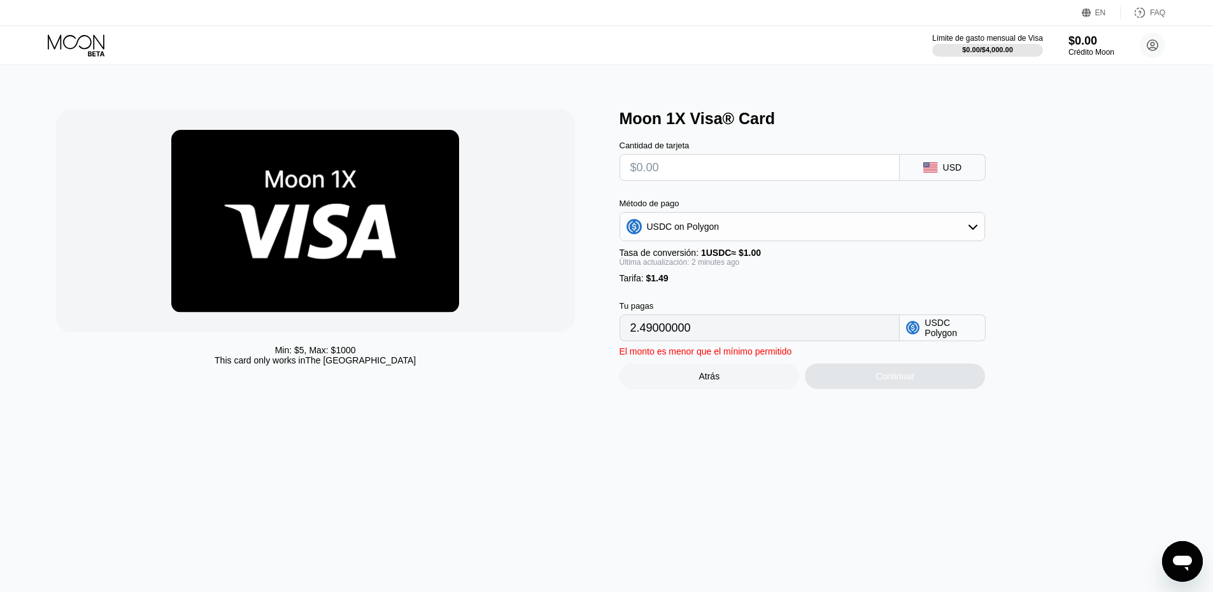
type input "0"
type input "$5"
type input "6.49000000"
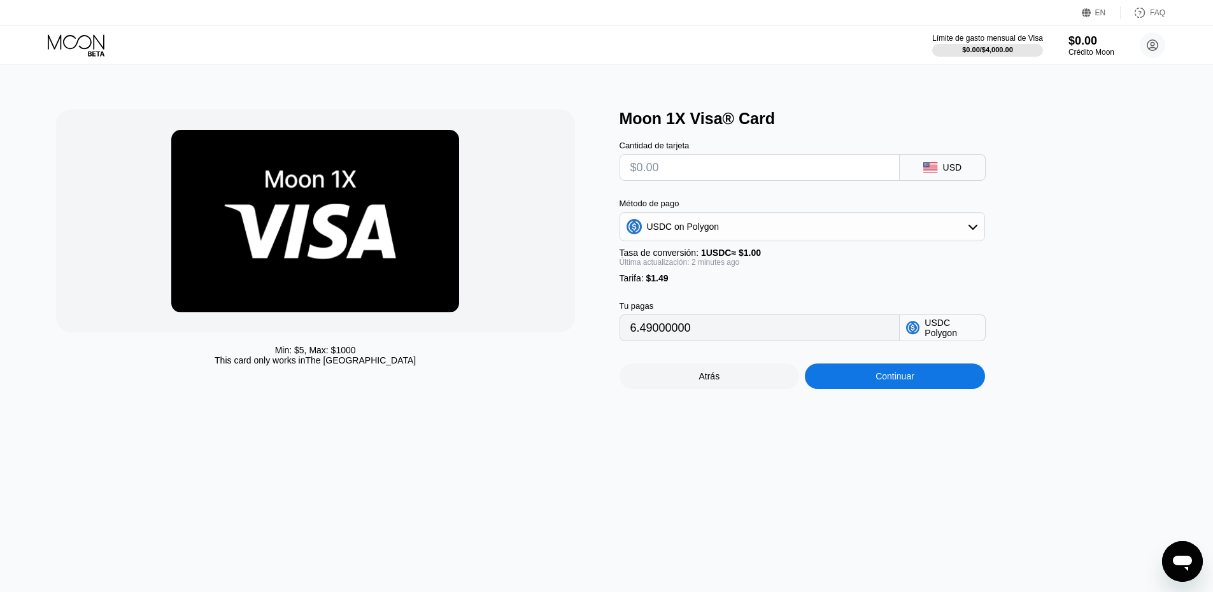
type input "$4"
type input "5.49000000"
type input "0"
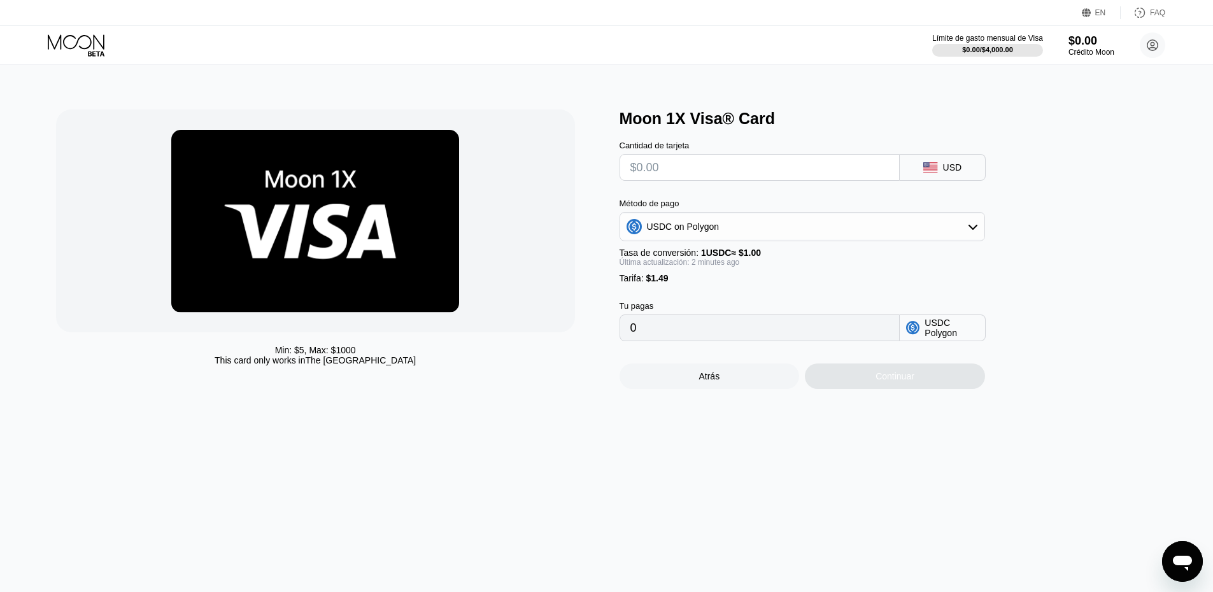
type input "$5"
type input "6.49000000"
